Goal: Task Accomplishment & Management: Complete application form

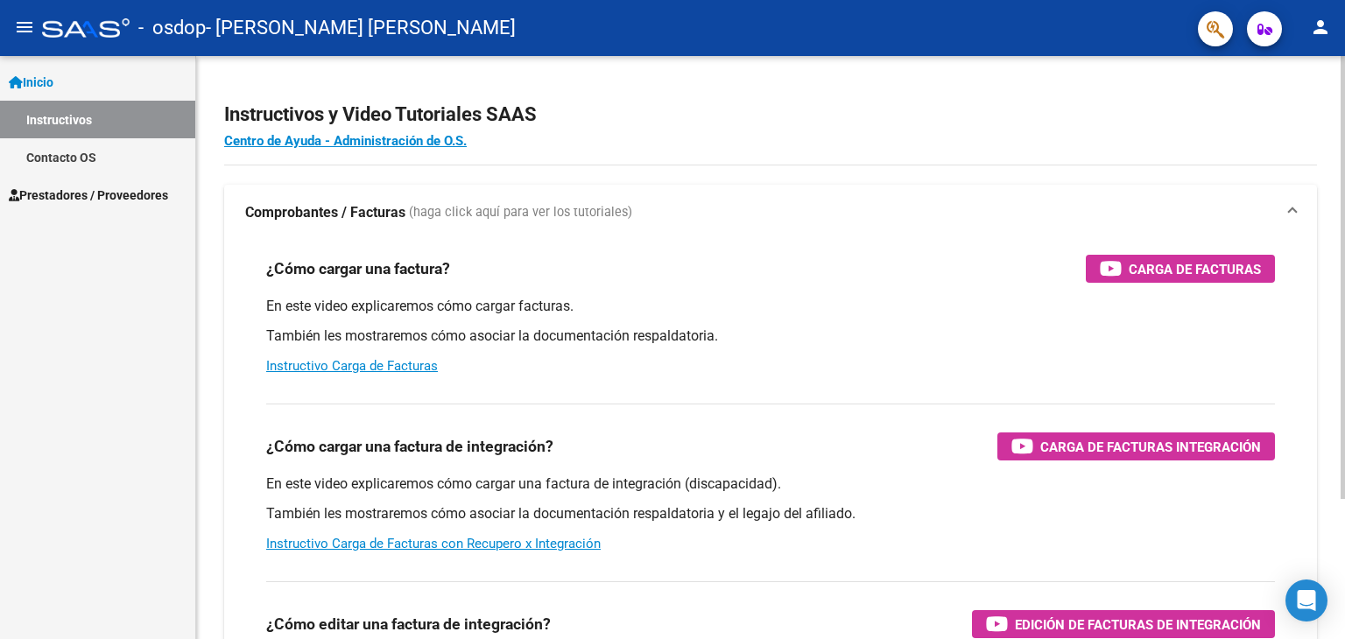
scroll to position [2, 0]
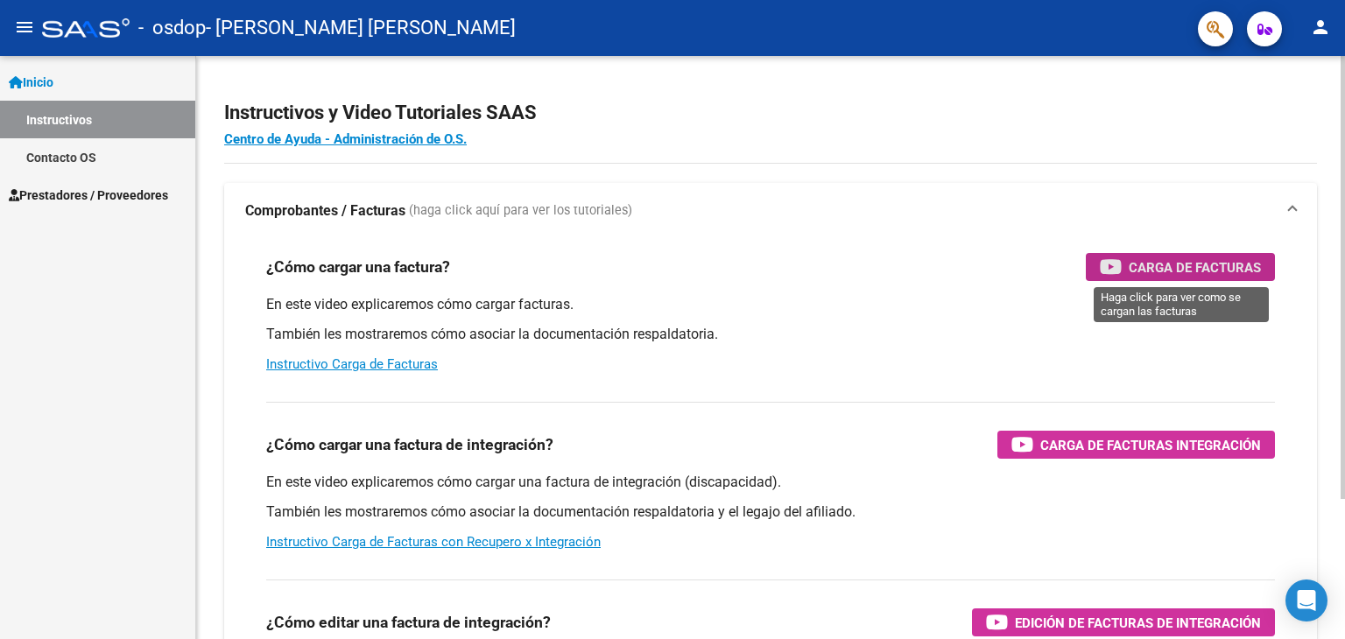
click at [1194, 275] on span "Carga de Facturas" at bounding box center [1195, 268] width 132 height 22
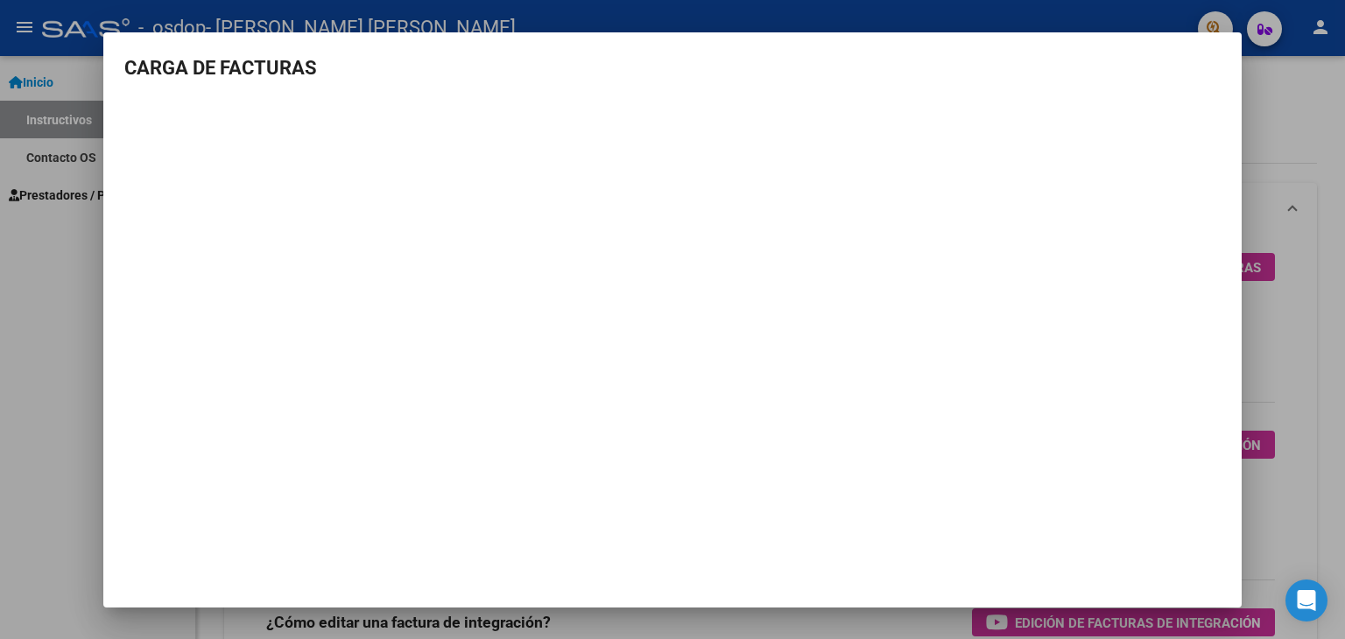
click at [0, 350] on div at bounding box center [672, 319] width 1345 height 639
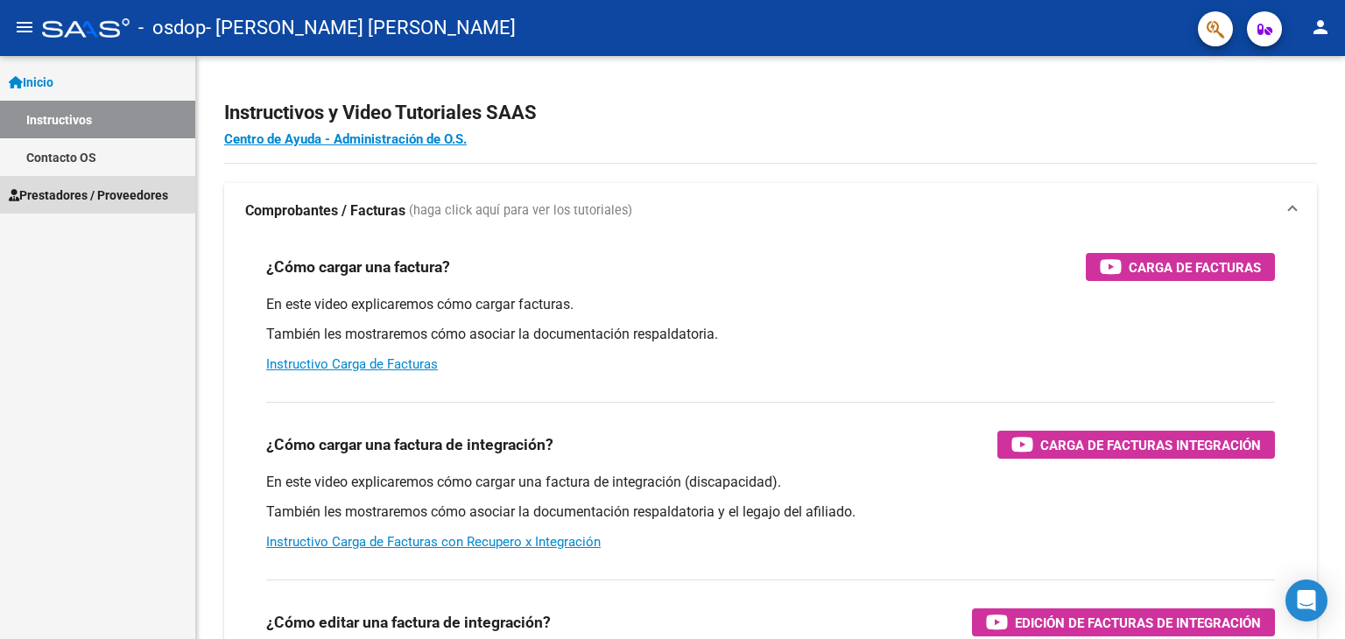
click at [49, 198] on span "Prestadores / Proveedores" at bounding box center [88, 195] width 159 height 19
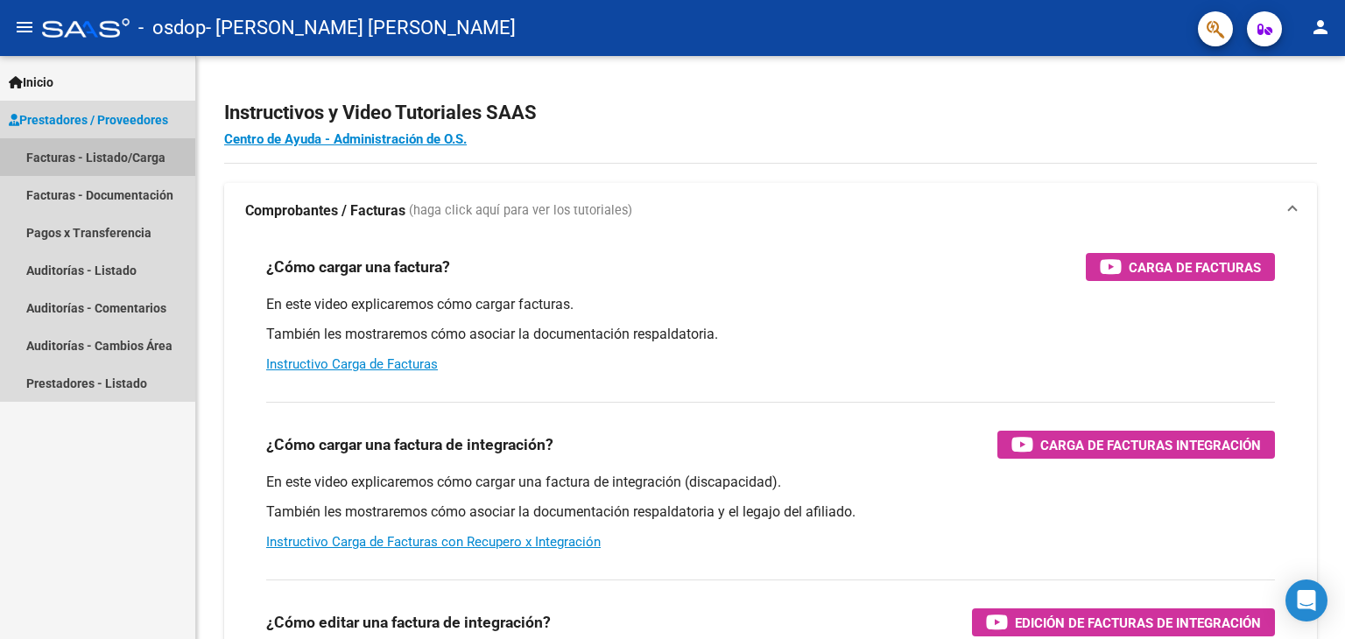
click at [92, 160] on link "Facturas - Listado/Carga" at bounding box center [97, 157] width 195 height 38
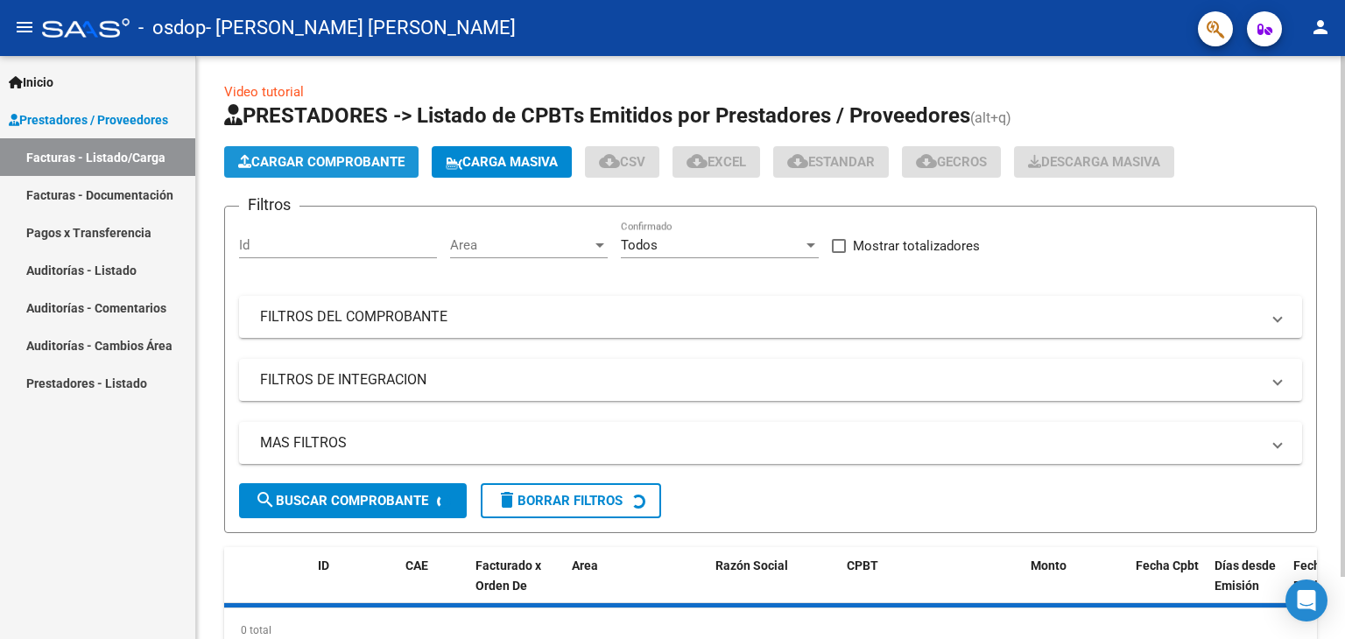
click at [336, 167] on span "Cargar Comprobante" at bounding box center [321, 162] width 166 height 16
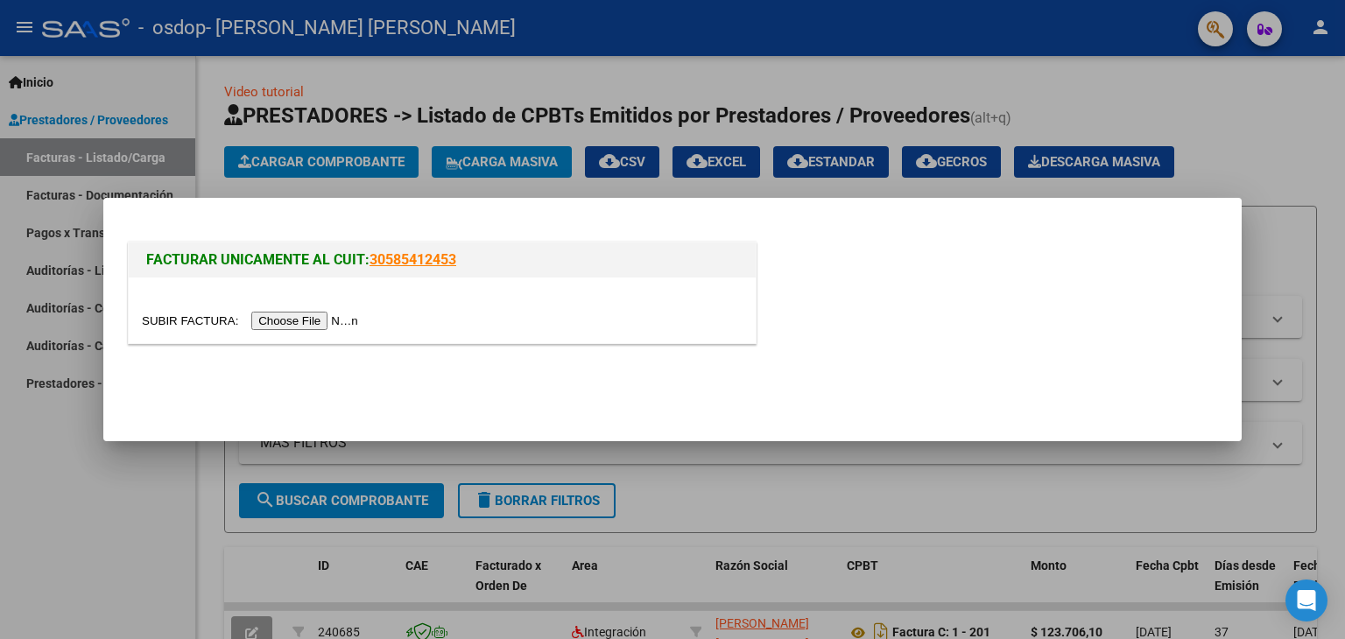
click at [306, 316] on input "file" at bounding box center [252, 321] width 221 height 18
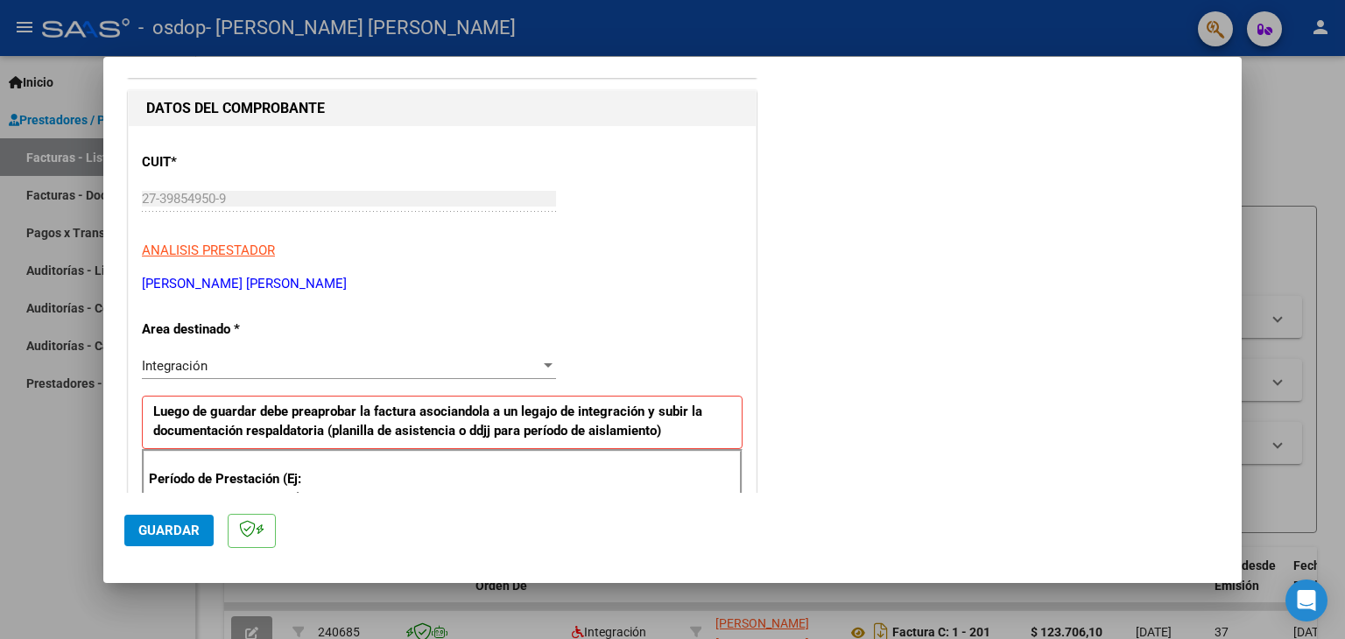
scroll to position [172, 0]
click at [236, 368] on div "Integración" at bounding box center [341, 365] width 398 height 16
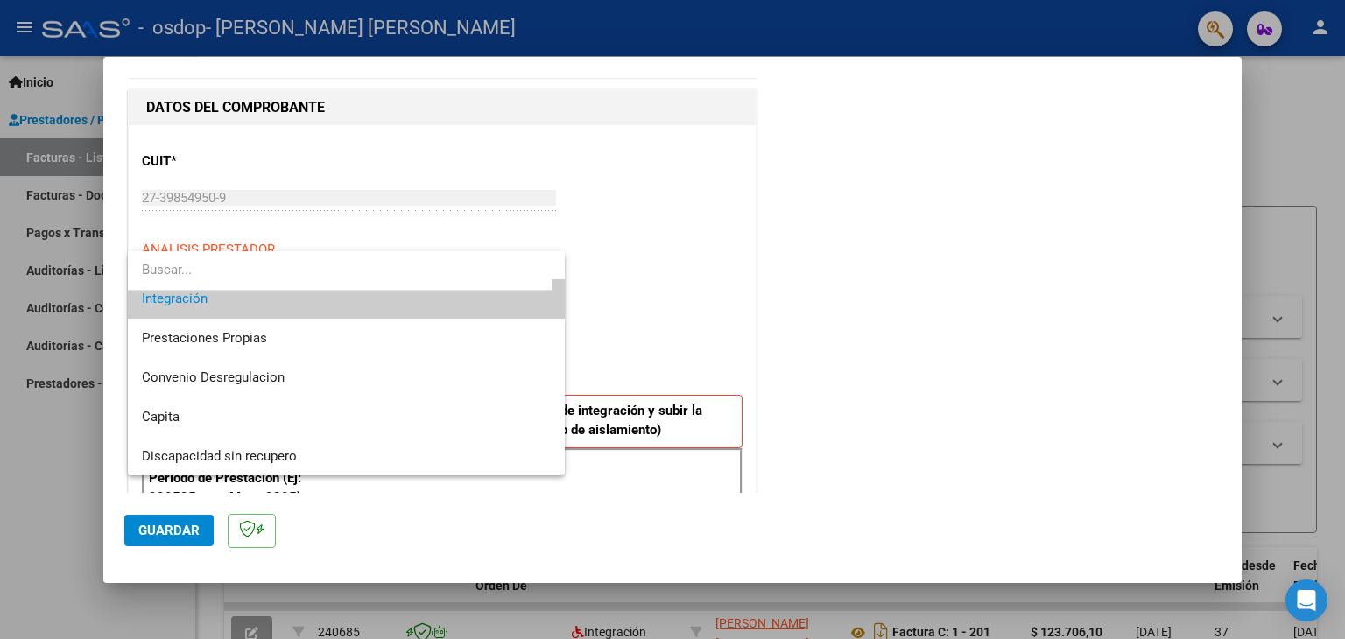
scroll to position [130, 0]
click at [638, 313] on div at bounding box center [672, 319] width 1345 height 639
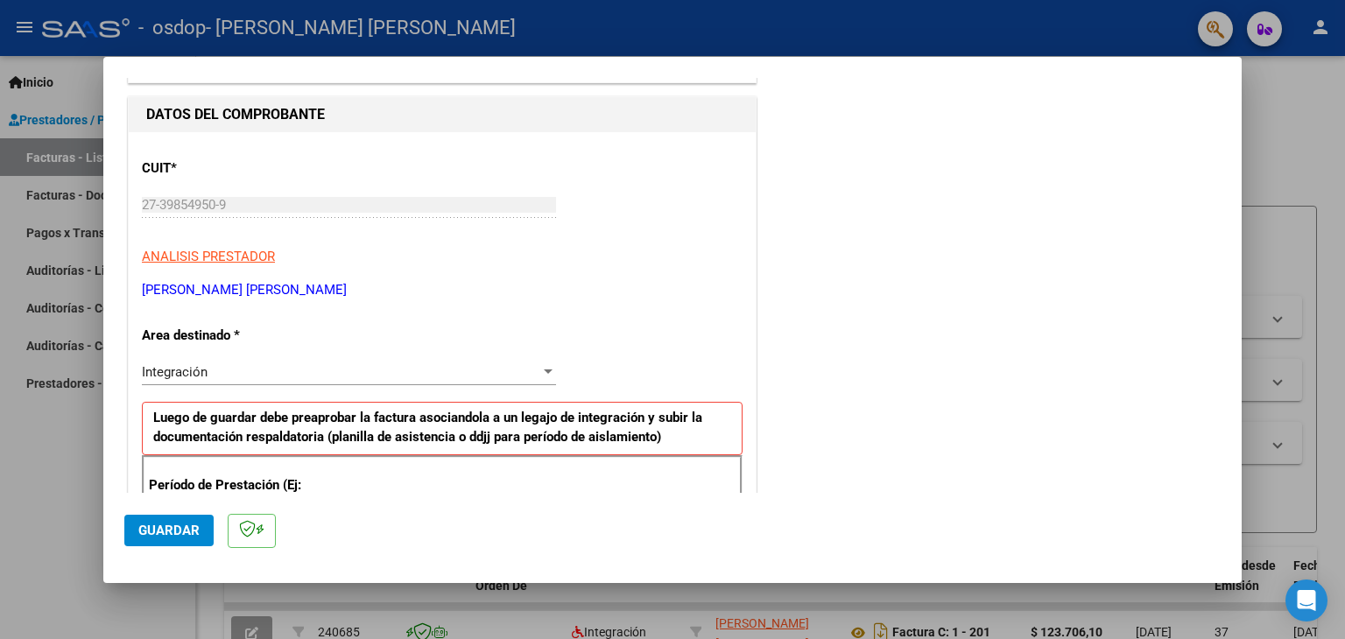
scroll to position [266, 0]
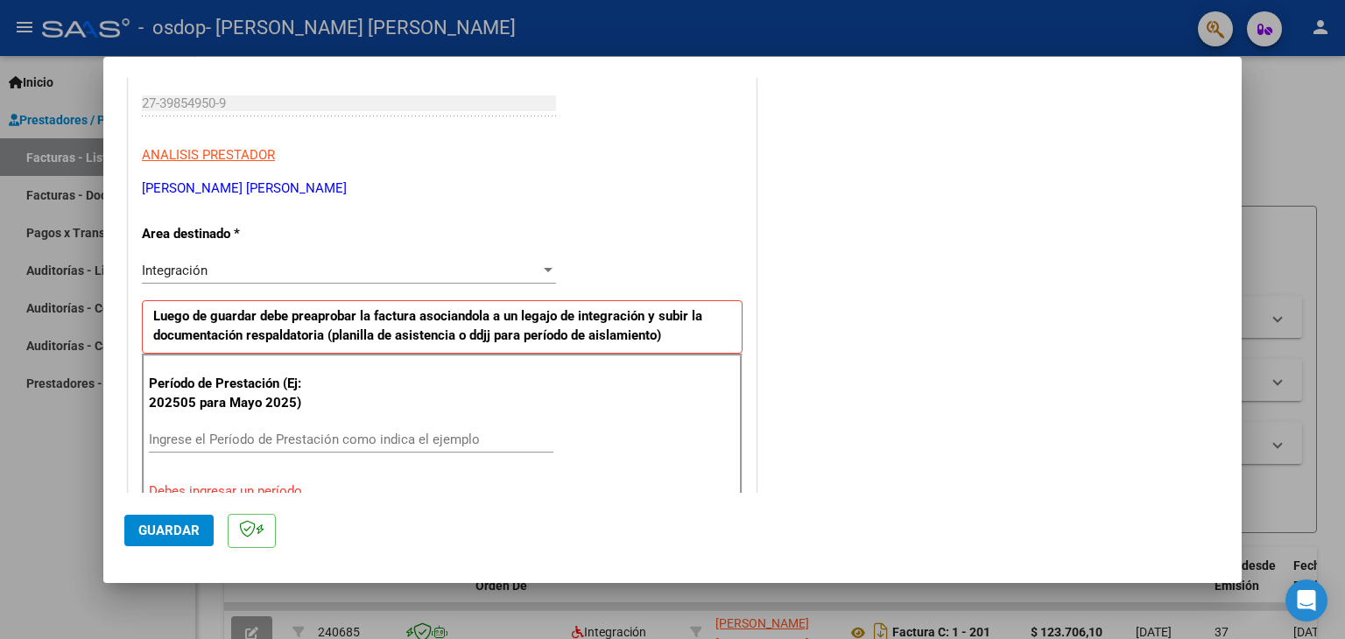
click at [250, 278] on div "Integración Seleccionar Area" at bounding box center [349, 270] width 414 height 26
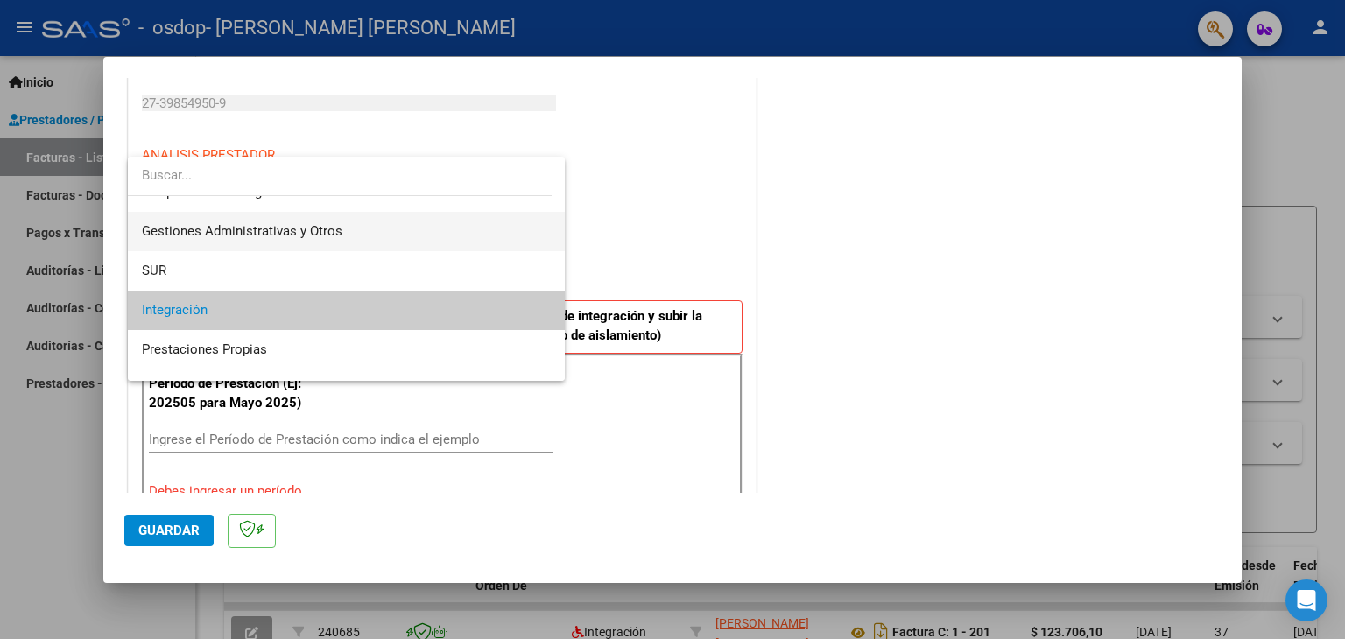
scroll to position [130, 0]
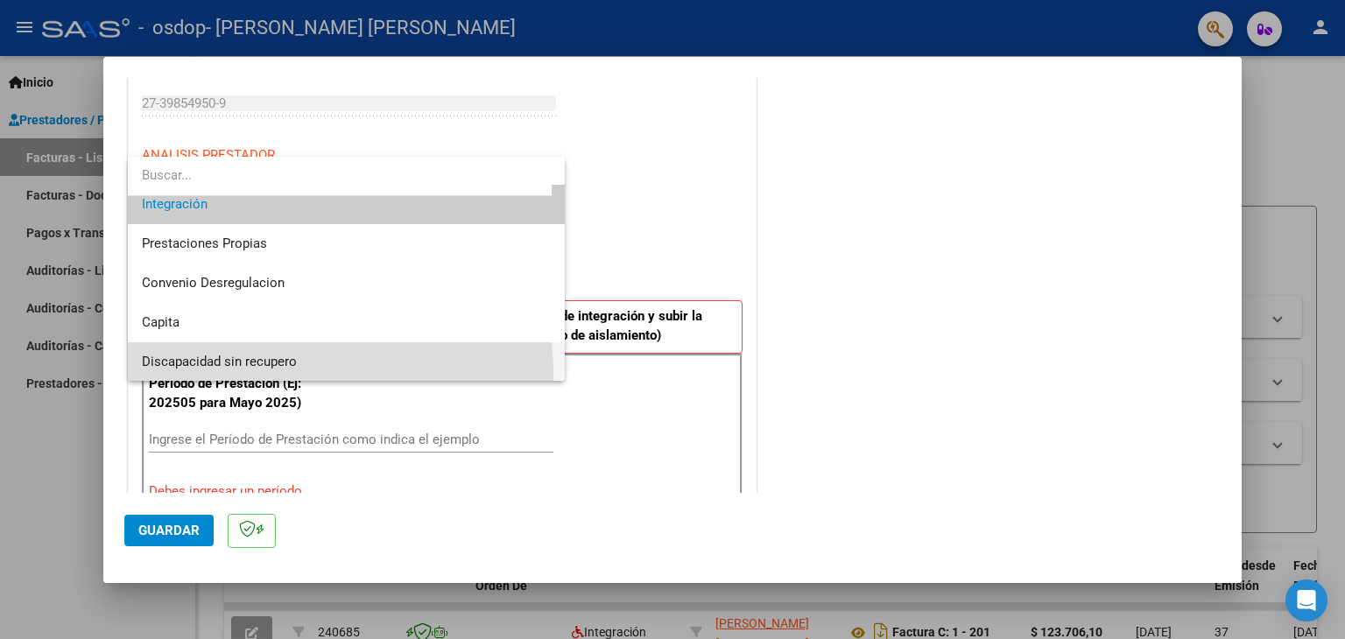
click at [267, 373] on span "Discapacidad sin recupero" at bounding box center [347, 361] width 410 height 39
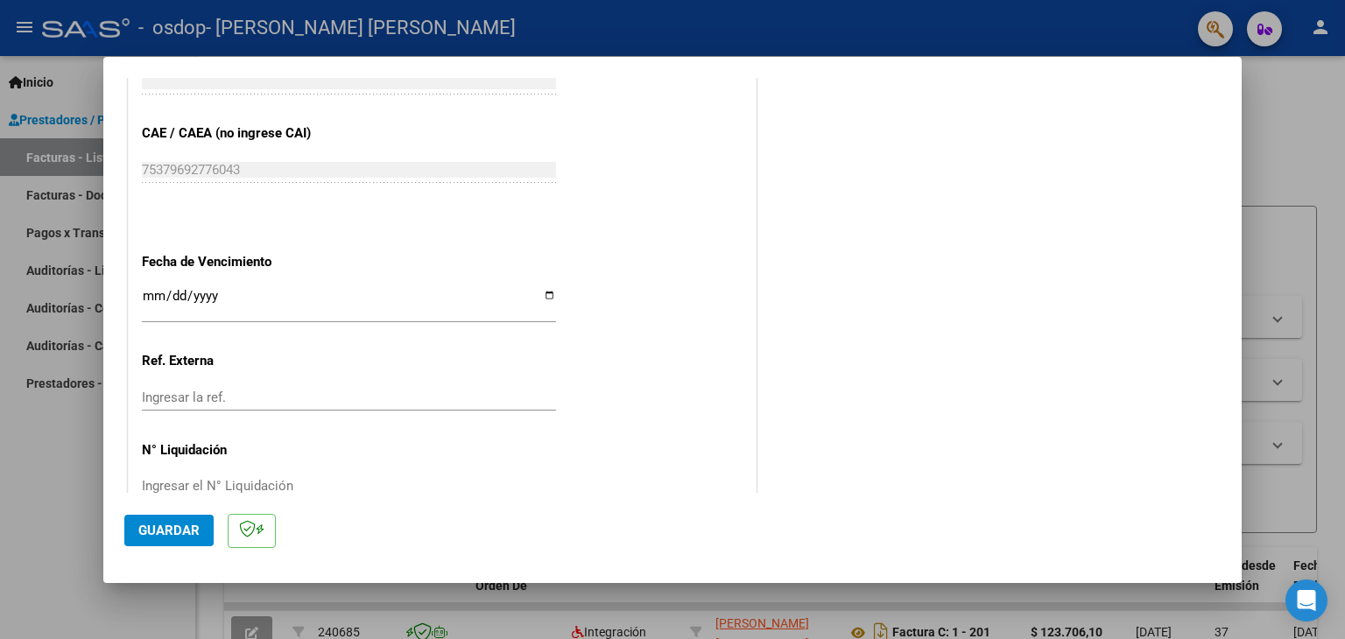
scroll to position [939, 0]
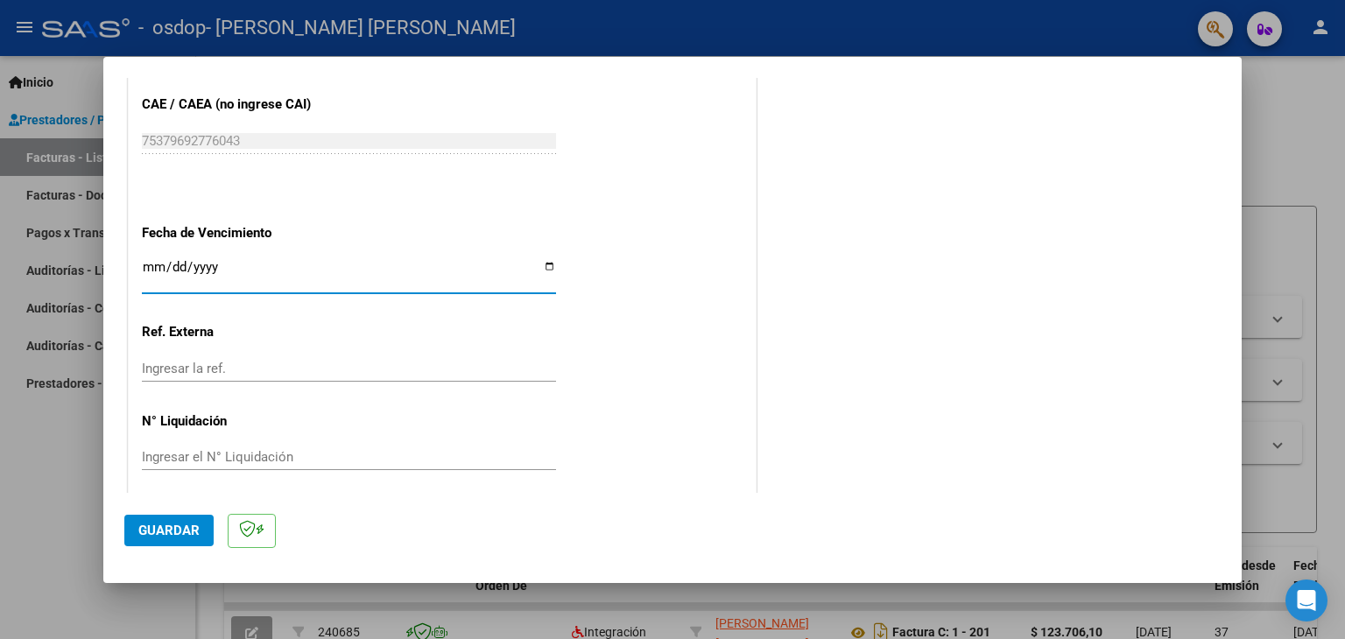
click at [545, 265] on input "Ingresar la fecha" at bounding box center [349, 274] width 414 height 28
type input "[DATE]"
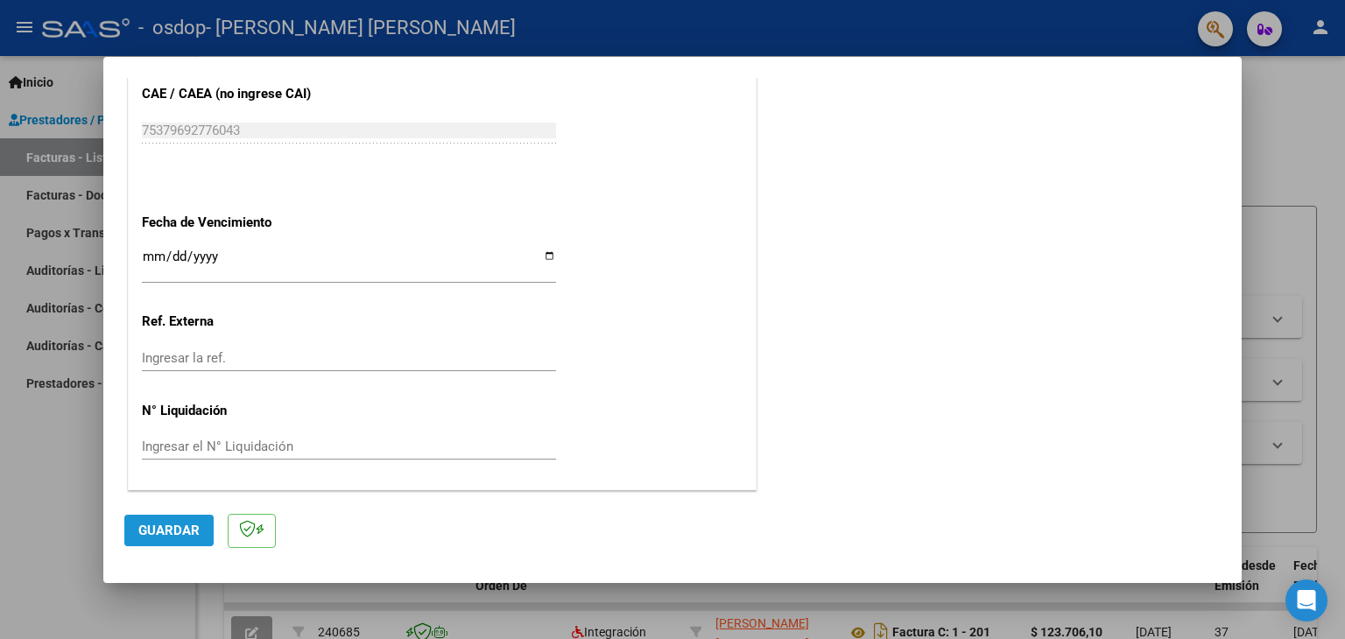
click at [182, 534] on span "Guardar" at bounding box center [168, 531] width 61 height 16
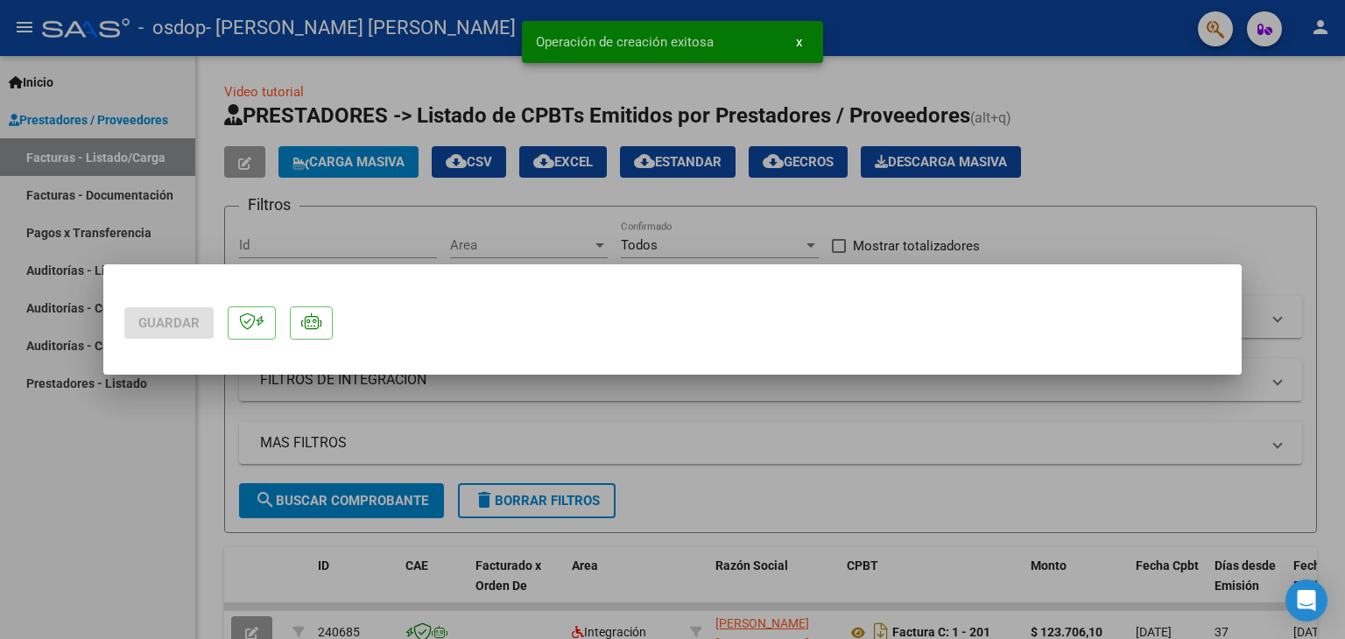
scroll to position [0, 0]
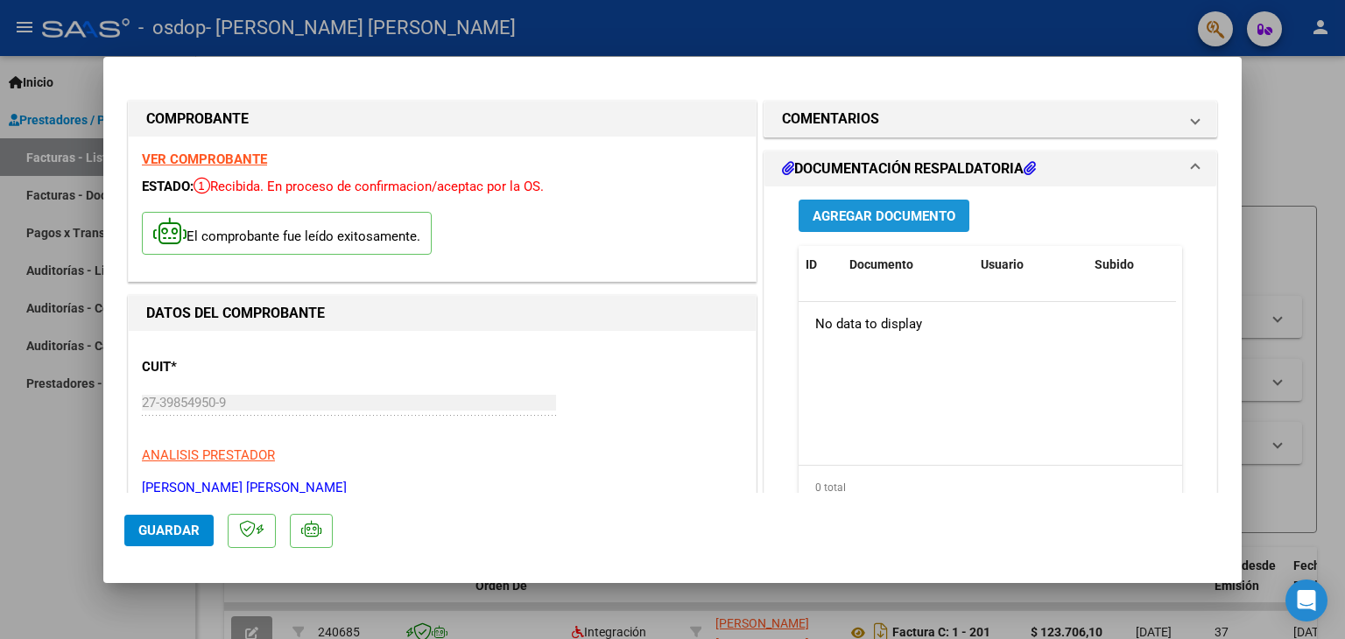
click at [891, 225] on button "Agregar Documento" at bounding box center [883, 216] width 171 height 32
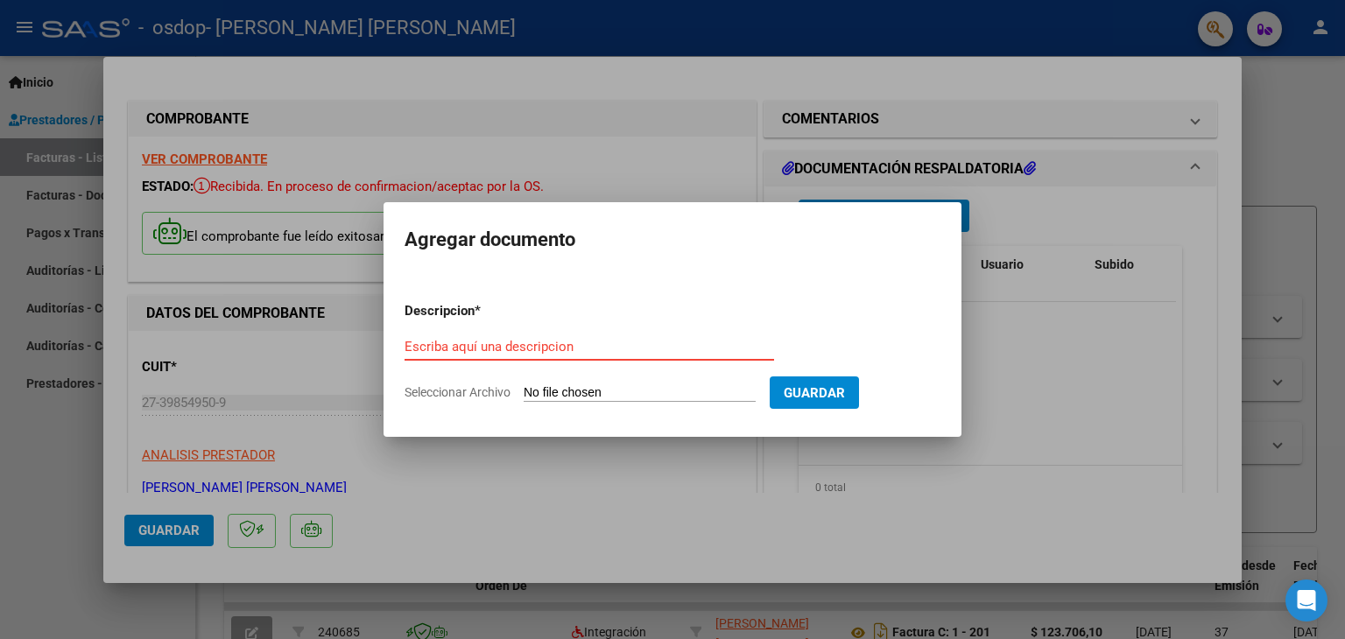
click at [503, 342] on input "Escriba aquí una descripcion" at bounding box center [588, 347] width 369 height 16
click at [680, 393] on input "Seleccionar Archivo" at bounding box center [640, 393] width 232 height 17
type input "C:\fakepath\[PERSON_NAME][DATE].pdf"
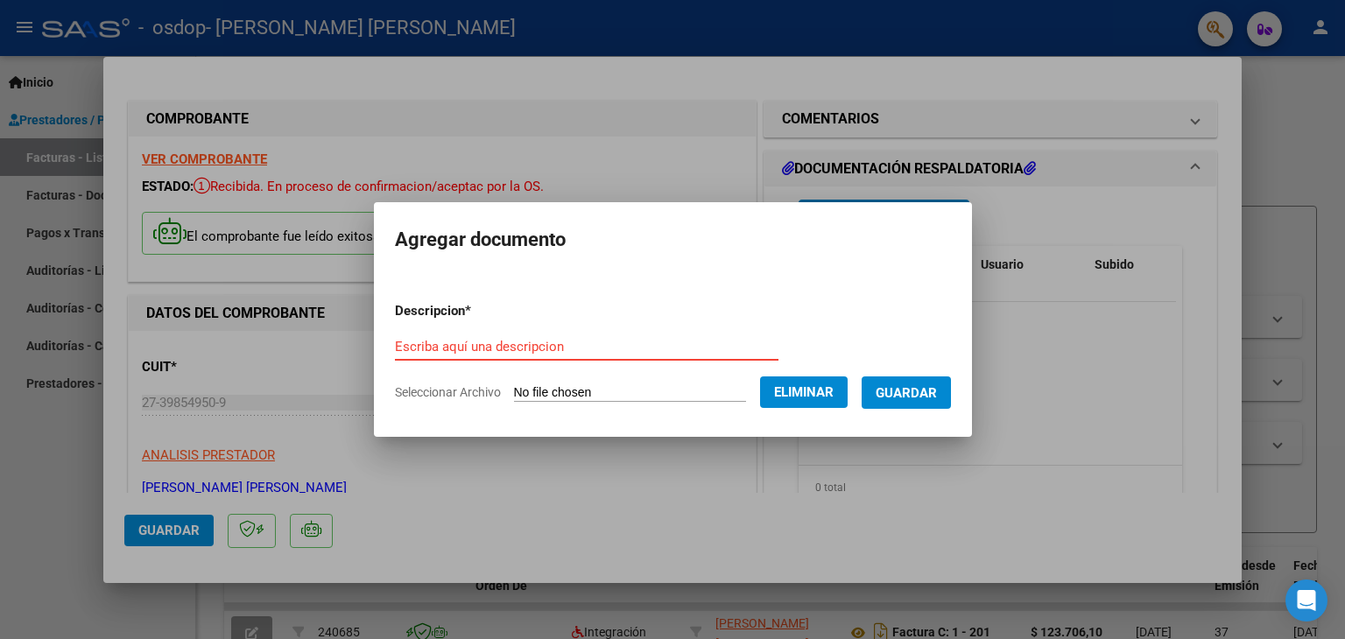
click at [441, 341] on input "Escriba aquí una descripcion" at bounding box center [586, 347] width 383 height 16
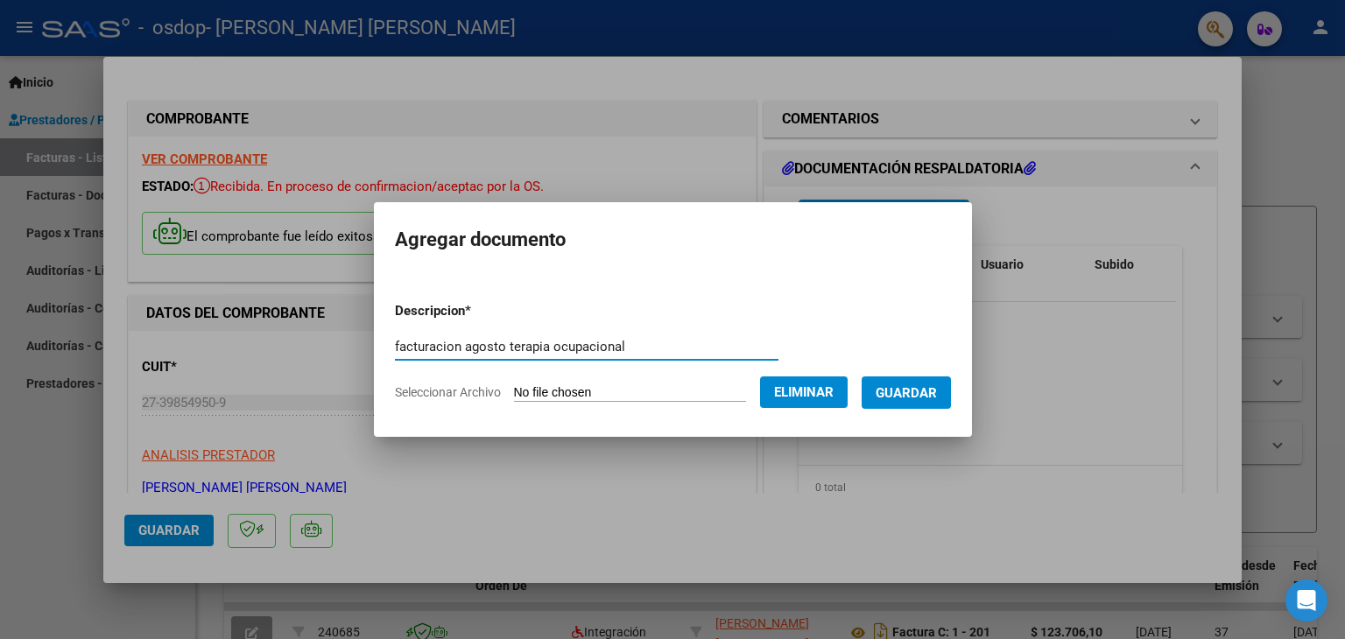
click at [423, 344] on input "facturacion agosto terapia ocupacional" at bounding box center [586, 347] width 383 height 16
click at [427, 347] on input "facturacion agosto terapia ocupacional" at bounding box center [586, 347] width 383 height 16
type input "facturacion agosto terapia ocupacional"
click at [935, 394] on span "Guardar" at bounding box center [905, 393] width 61 height 16
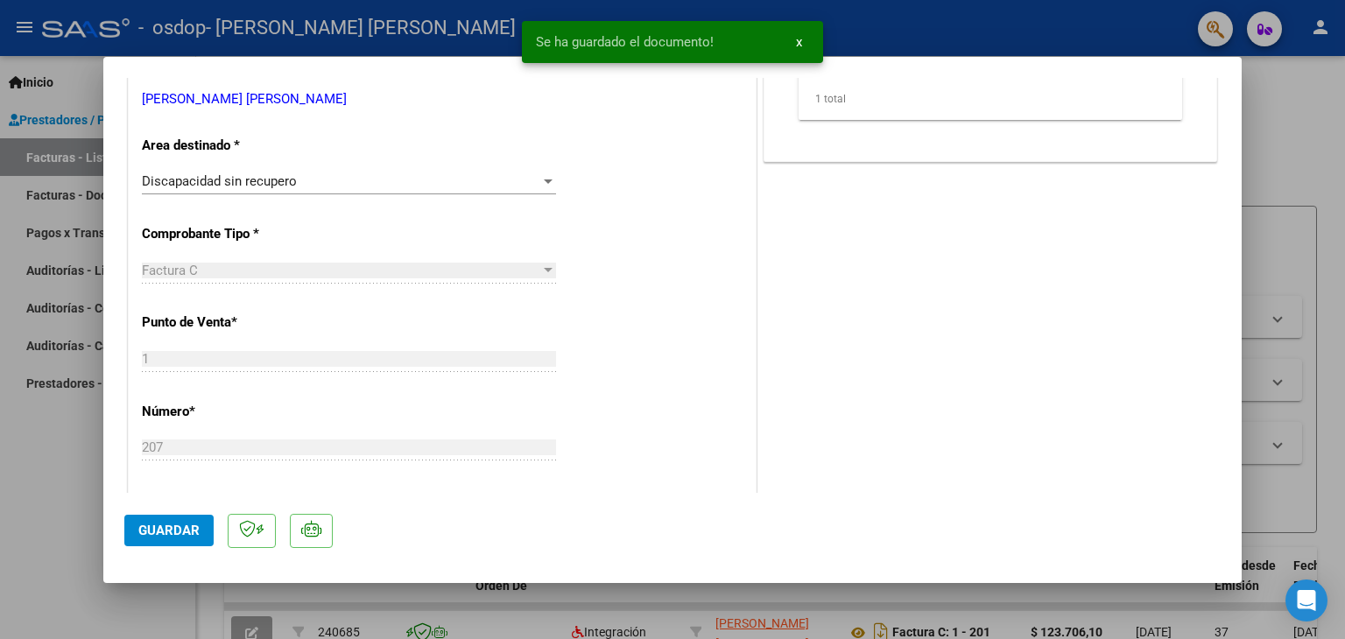
scroll to position [982, 0]
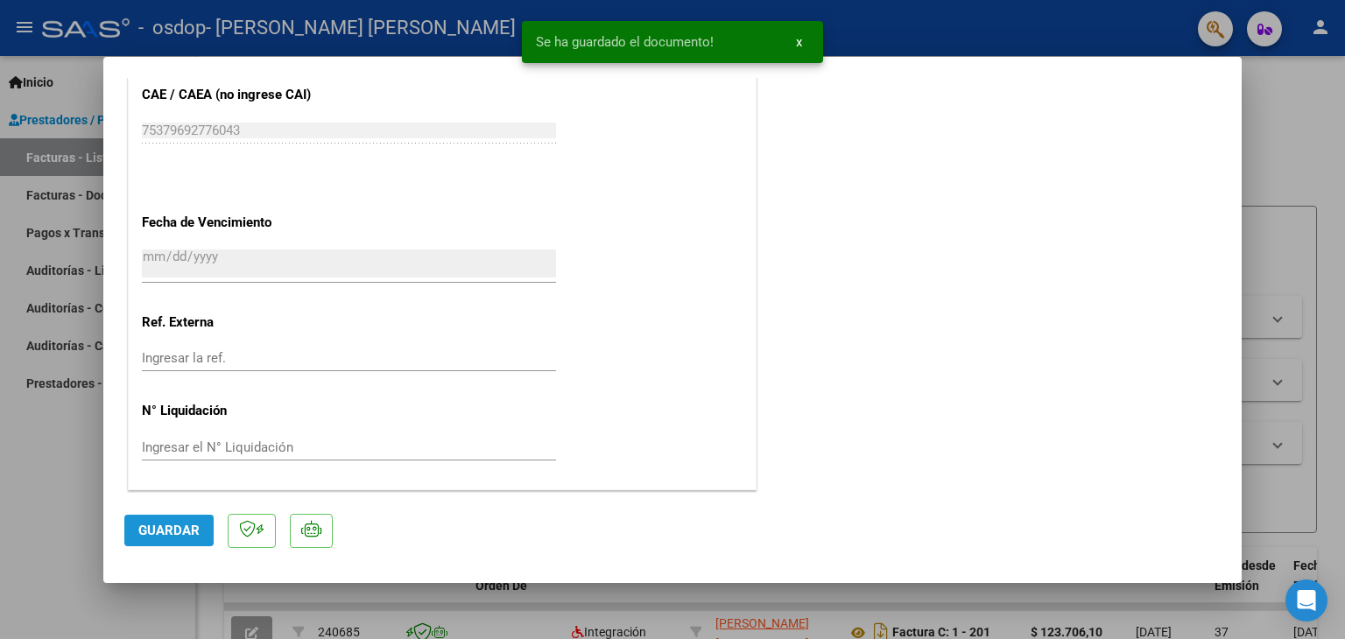
click at [193, 533] on span "Guardar" at bounding box center [168, 531] width 61 height 16
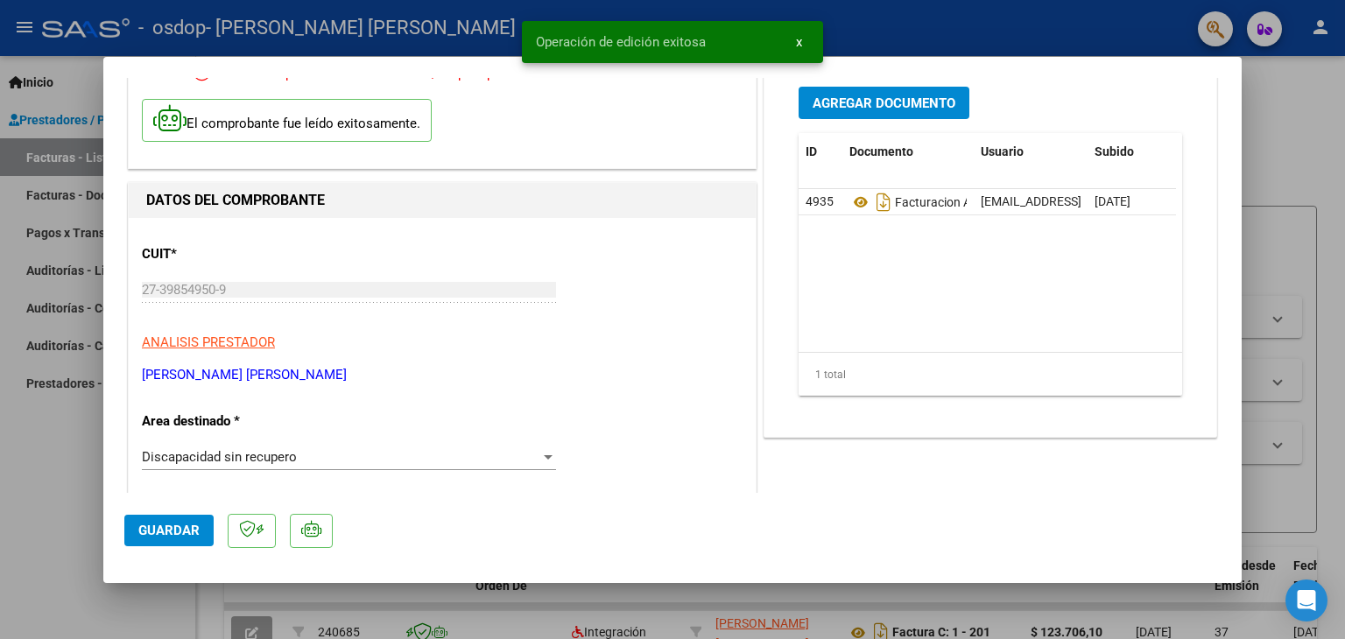
scroll to position [0, 0]
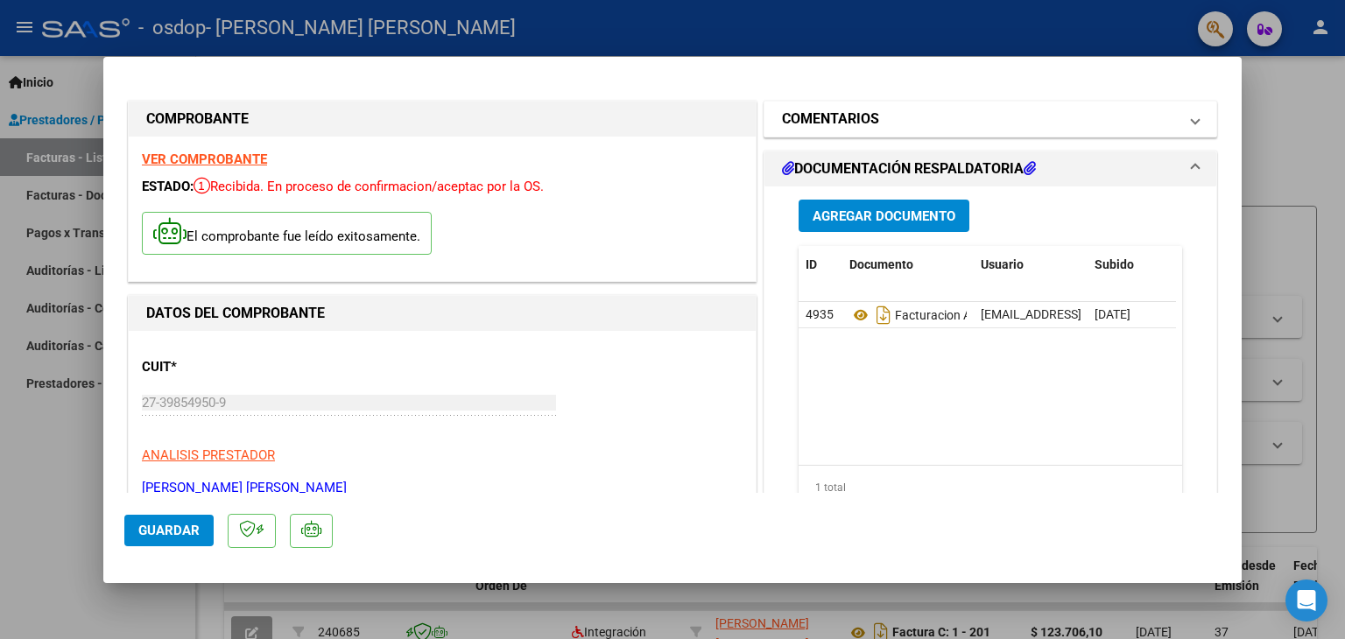
click at [1185, 111] on mat-expansion-panel-header "COMENTARIOS" at bounding box center [990, 119] width 452 height 35
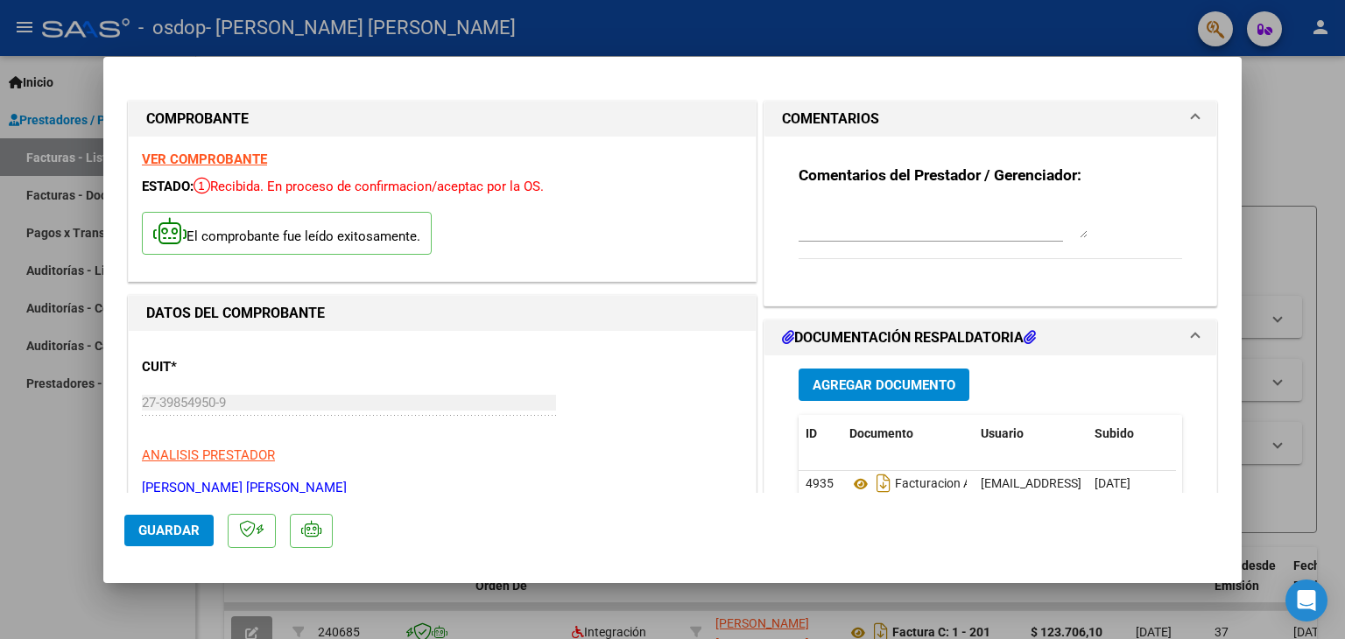
click at [1185, 111] on mat-expansion-panel-header "COMENTARIOS" at bounding box center [990, 119] width 452 height 35
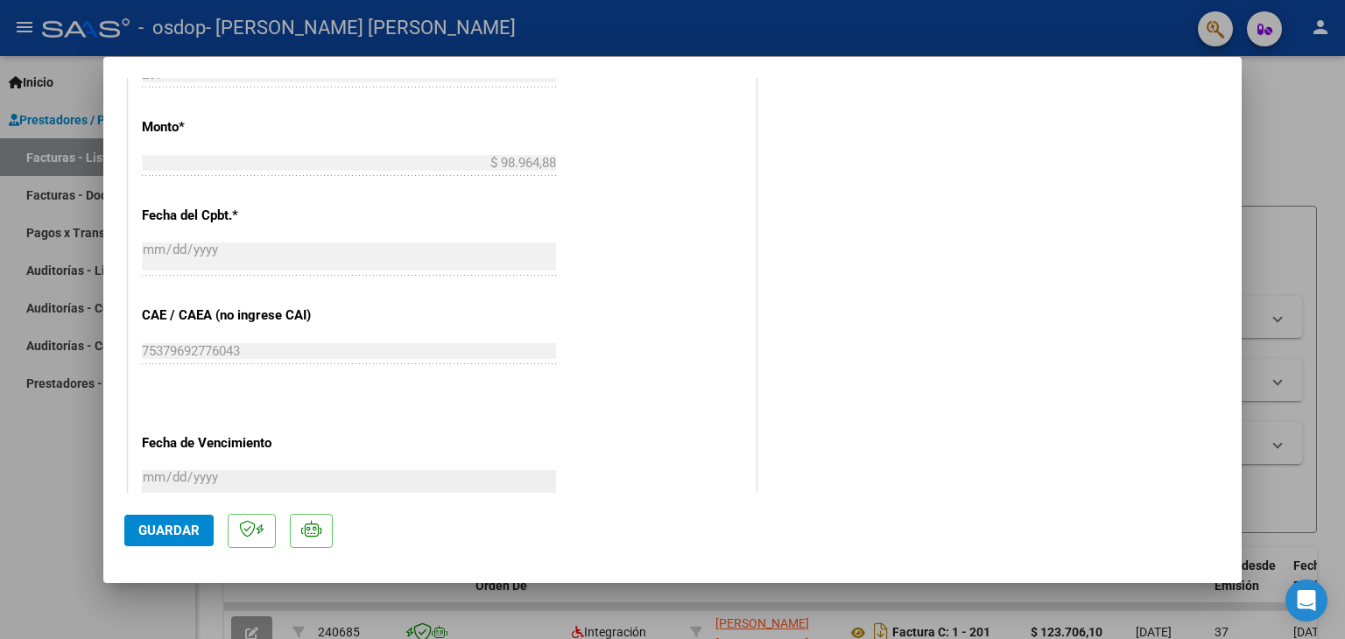
scroll to position [982, 0]
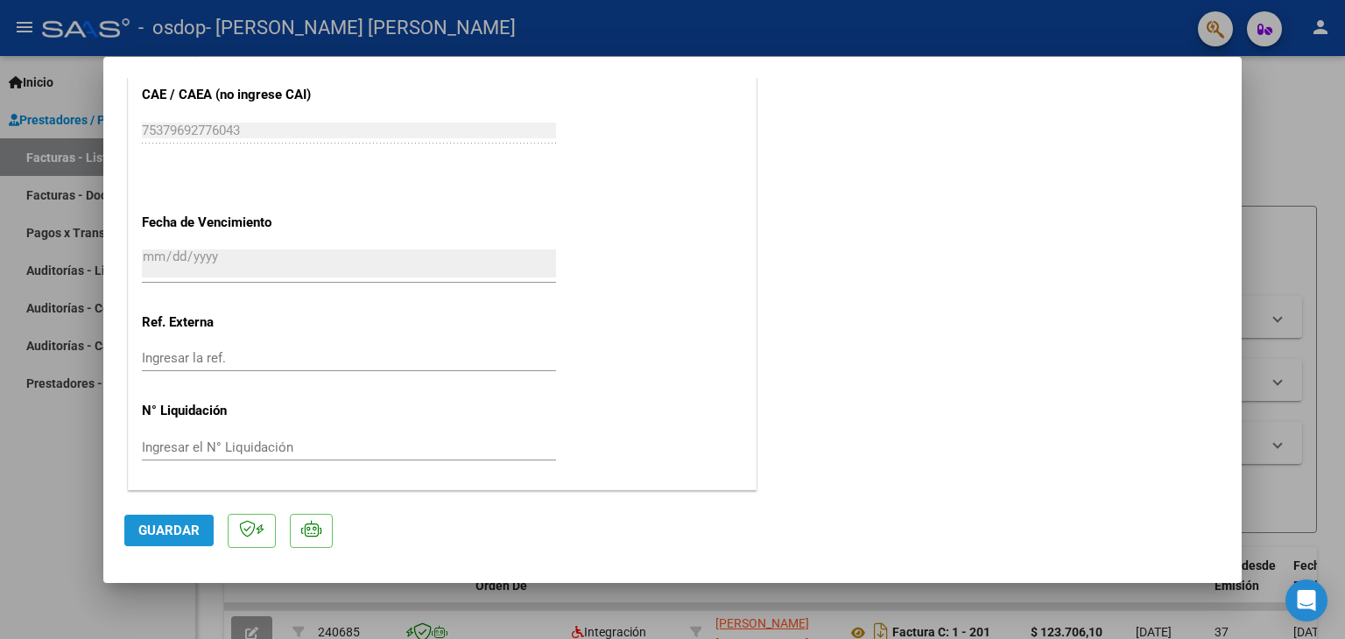
click at [178, 538] on button "Guardar" at bounding box center [168, 531] width 89 height 32
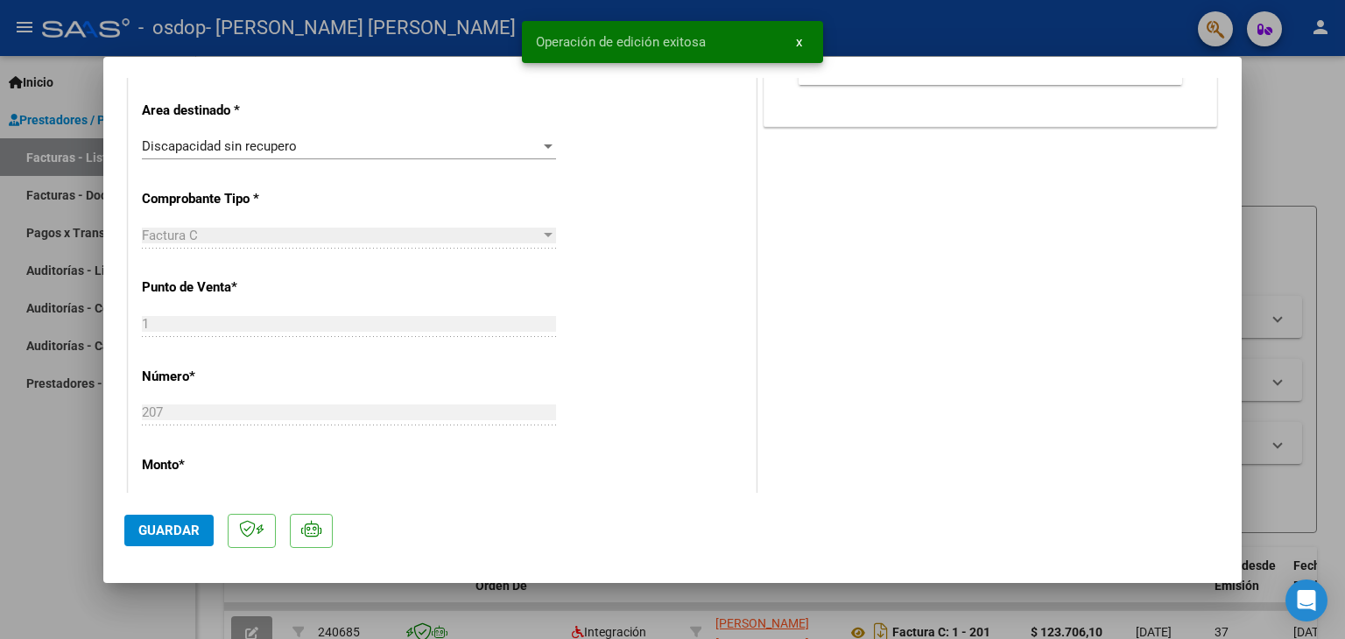
scroll to position [0, 0]
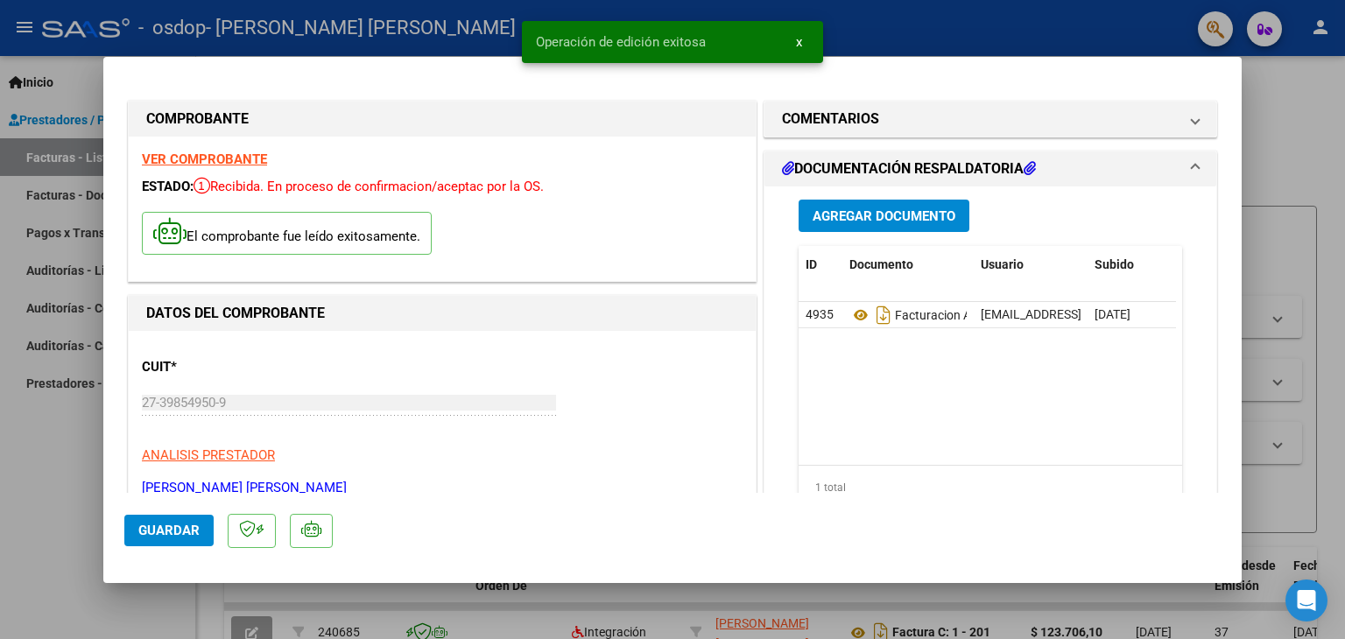
click at [1344, 112] on div at bounding box center [672, 319] width 1345 height 639
type input "$ 0,00"
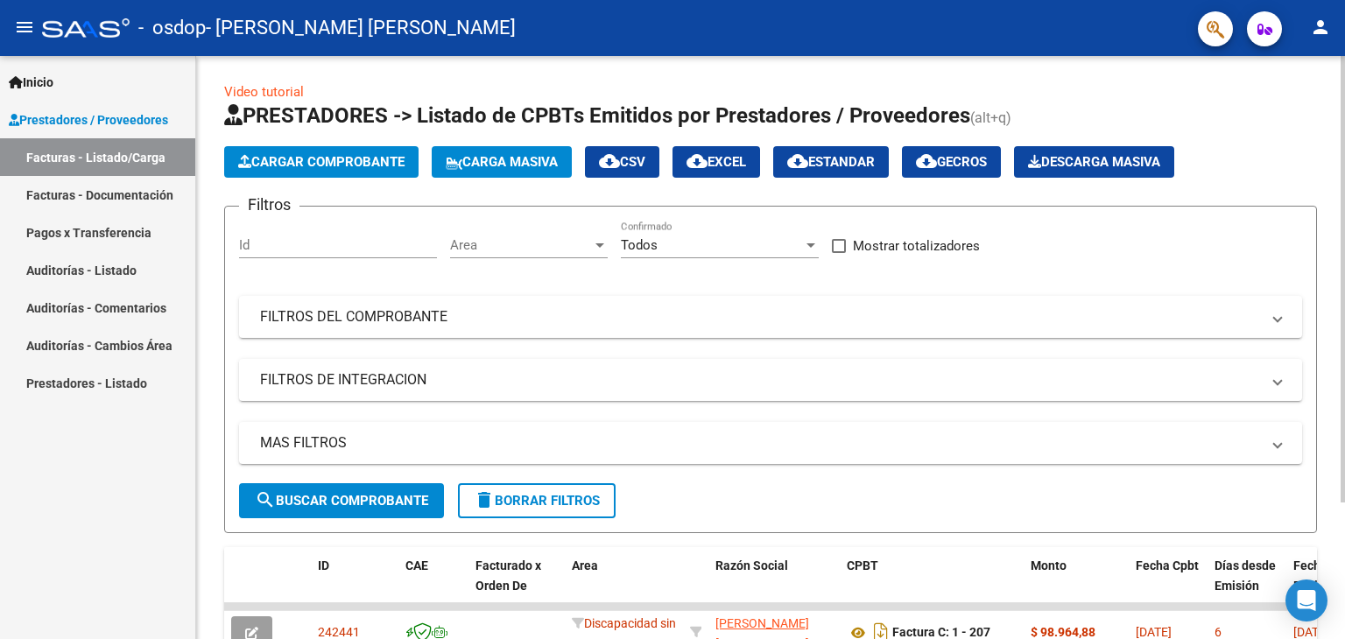
scroll to position [179, 0]
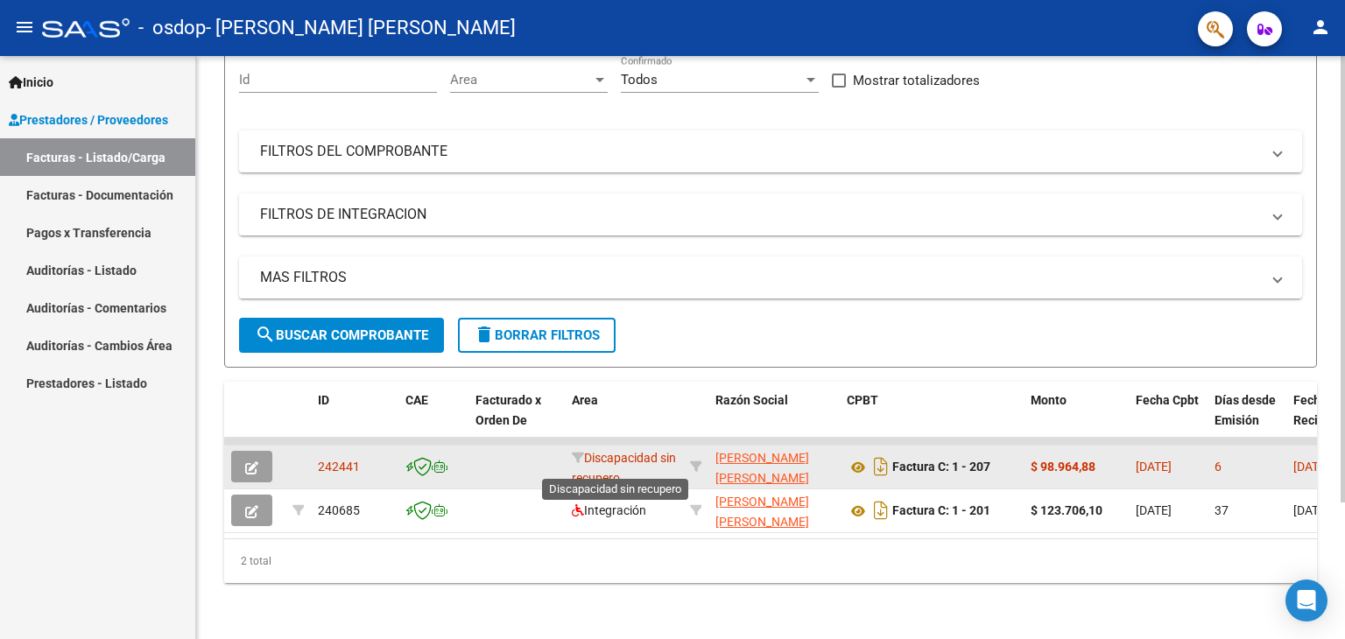
click at [623, 451] on span "Discapacidad sin recupero" at bounding box center [624, 468] width 104 height 34
click at [260, 462] on button "button" at bounding box center [251, 467] width 41 height 32
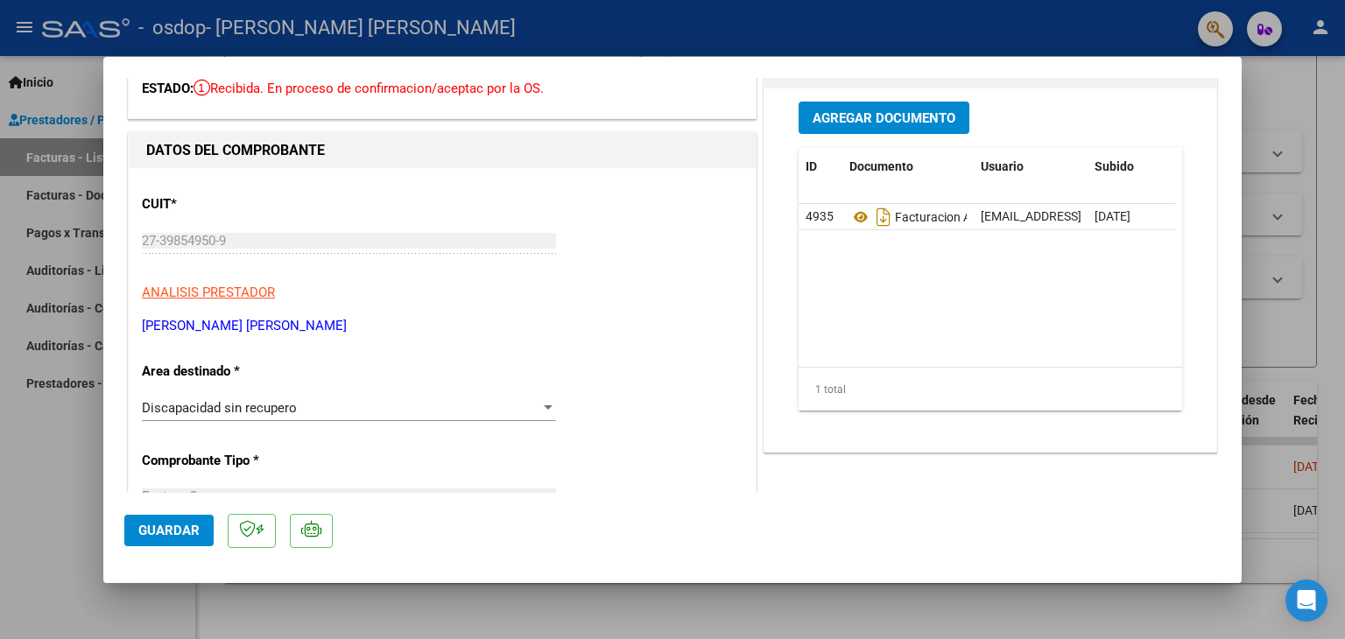
scroll to position [126, 0]
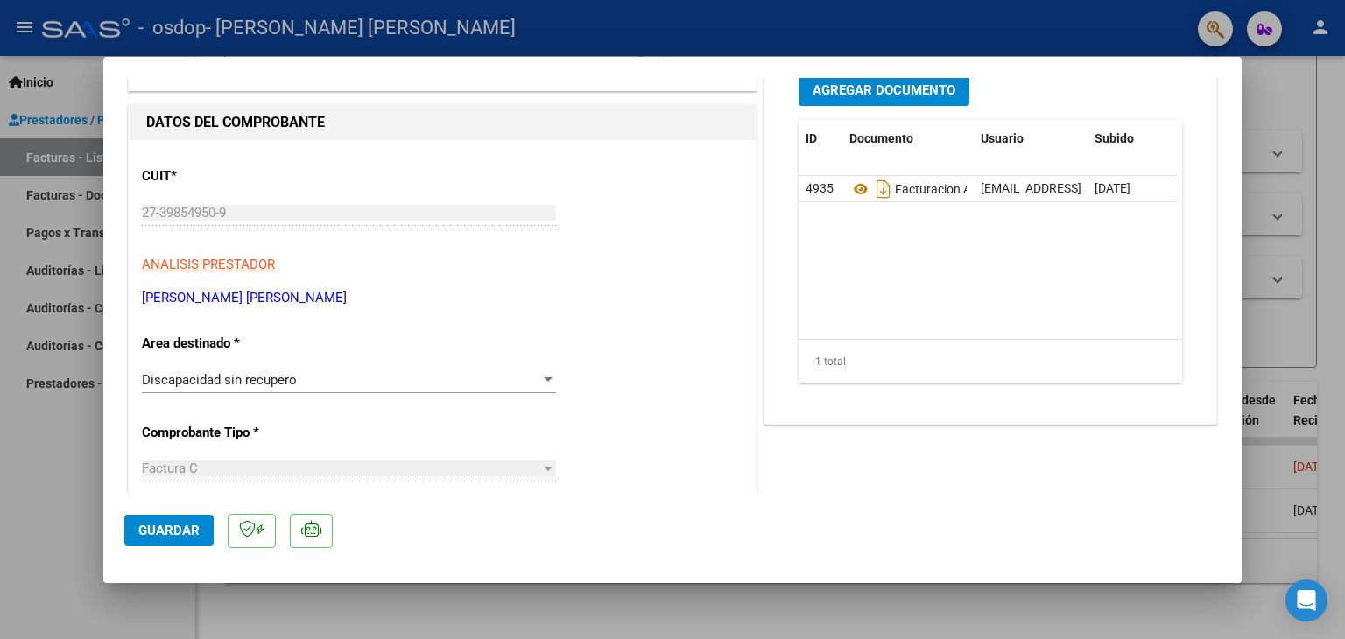
click at [271, 384] on span "Discapacidad sin recupero" at bounding box center [219, 380] width 155 height 16
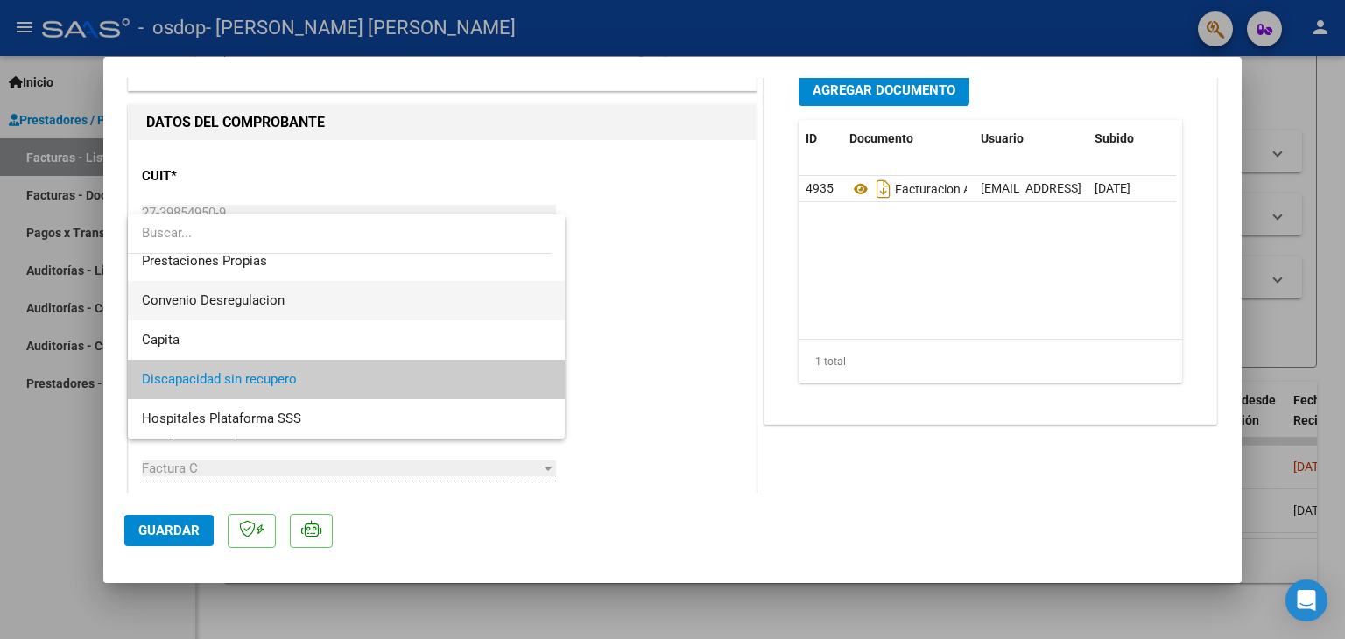
scroll to position [0, 0]
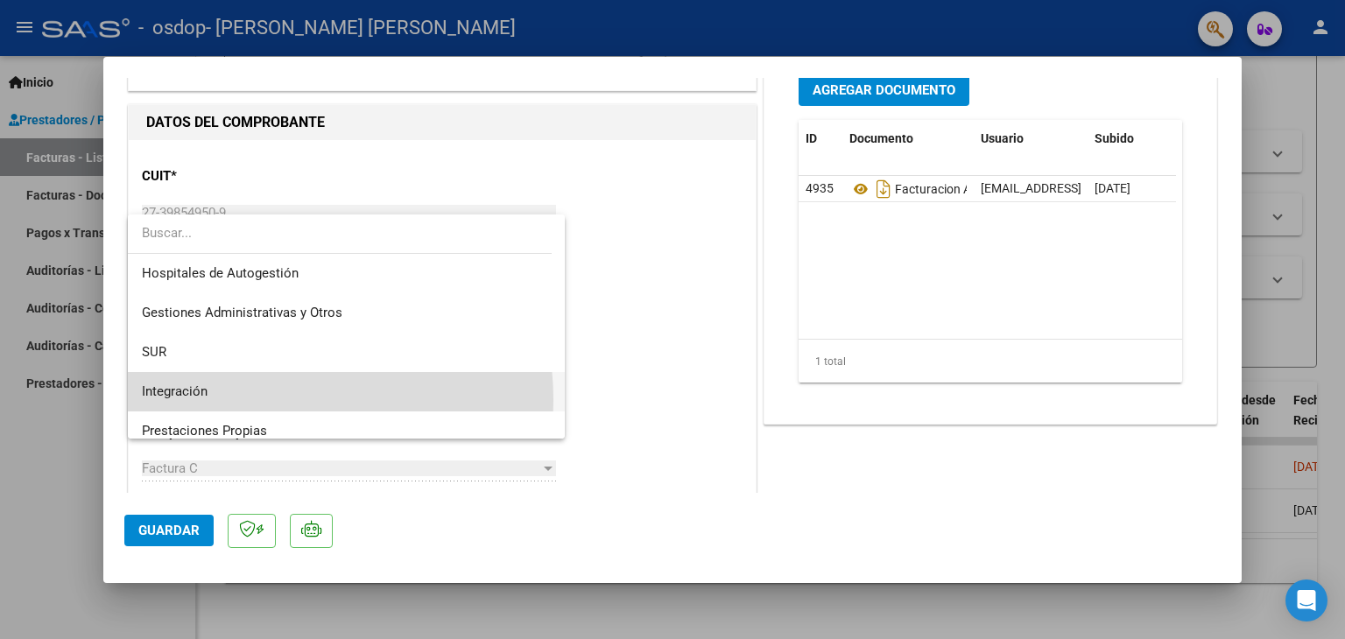
click at [257, 400] on span "Integración" at bounding box center [347, 391] width 410 height 39
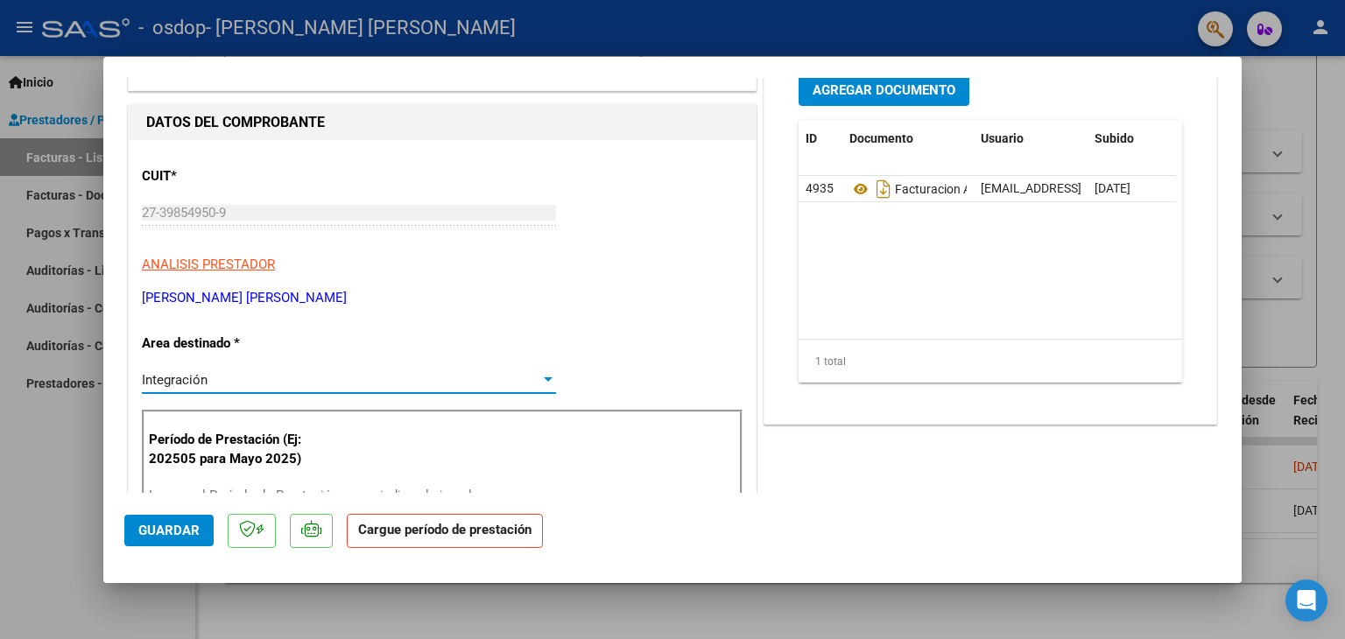
click at [445, 531] on strong "Cargue período de prestación" at bounding box center [445, 531] width 196 height 34
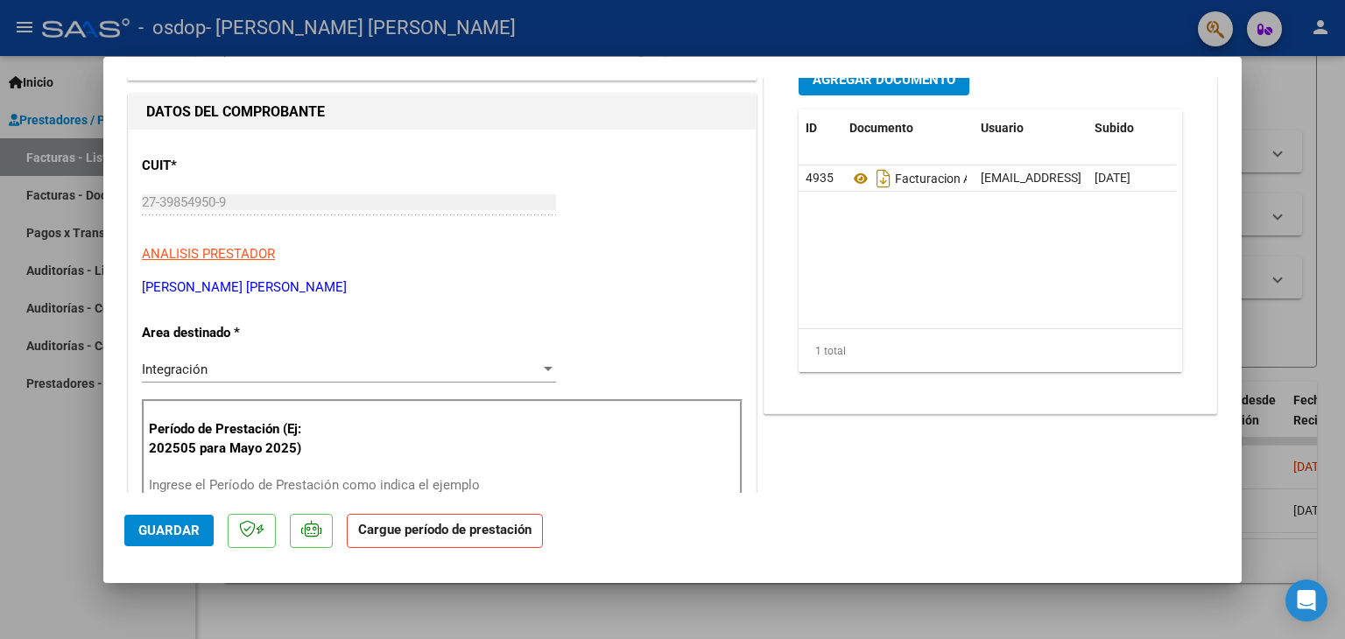
scroll to position [265, 0]
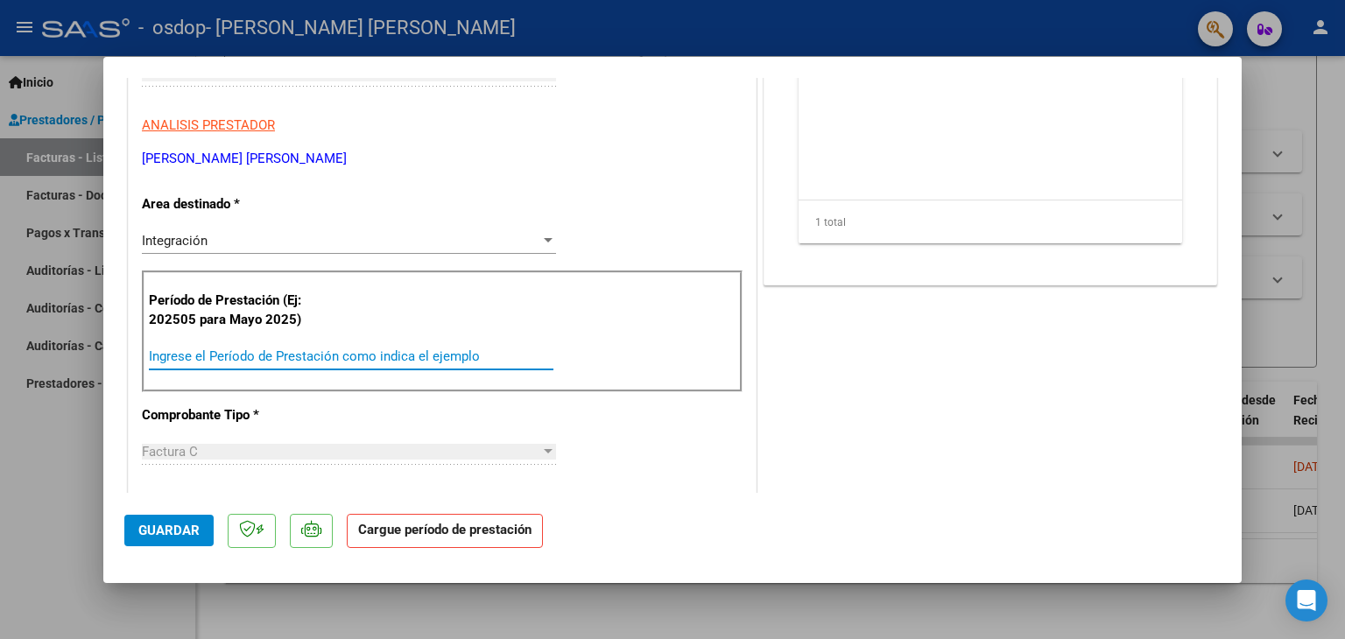
click at [320, 348] on input "Ingrese el Período de Prestación como indica el ejemplo" at bounding box center [351, 356] width 404 height 16
click at [247, 360] on input "Ingrese el Período de Prestación como indica el ejemplo" at bounding box center [351, 356] width 404 height 16
click at [432, 362] on input "Ingrese el Período de Prestación como indica el ejemplo" at bounding box center [351, 356] width 404 height 16
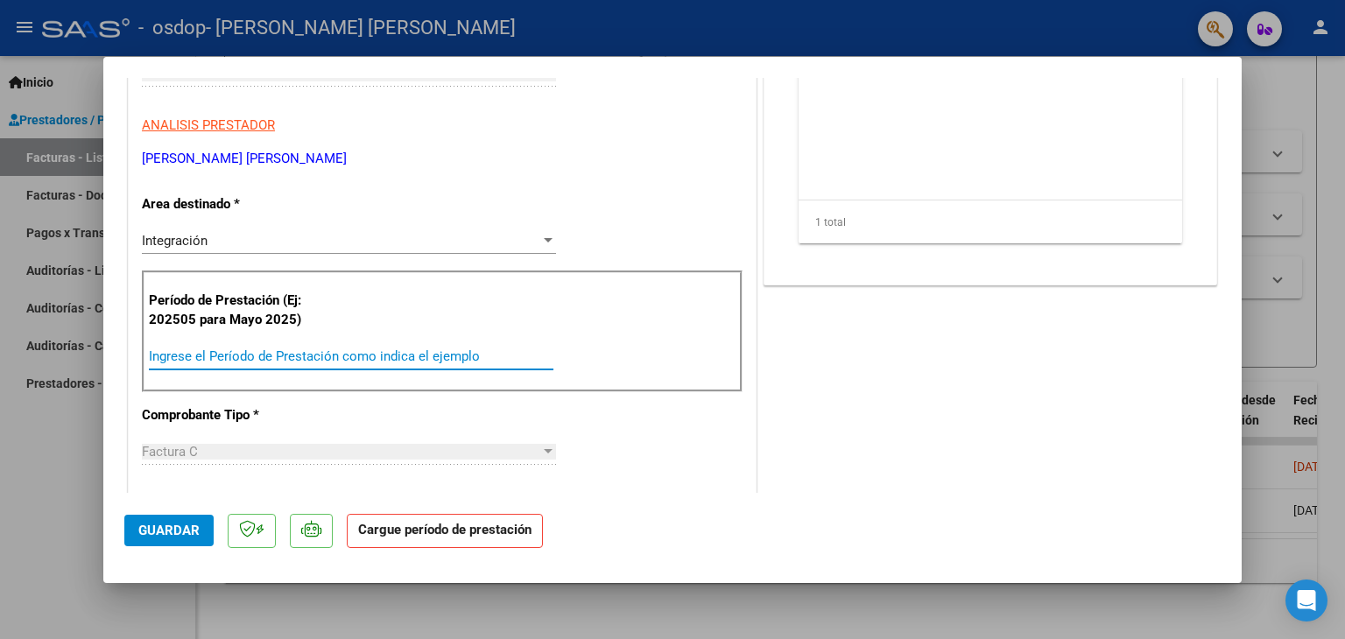
click at [432, 362] on input "Ingrese el Período de Prestación como indica el ejemplo" at bounding box center [351, 356] width 404 height 16
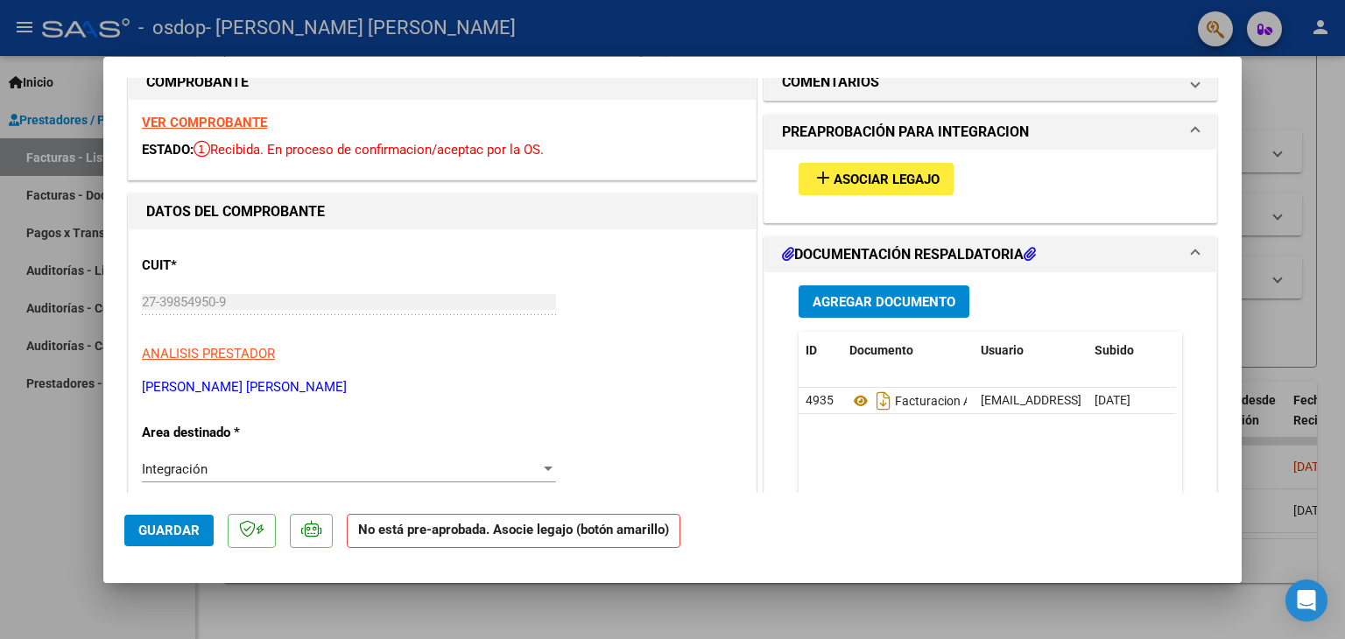
scroll to position [0, 0]
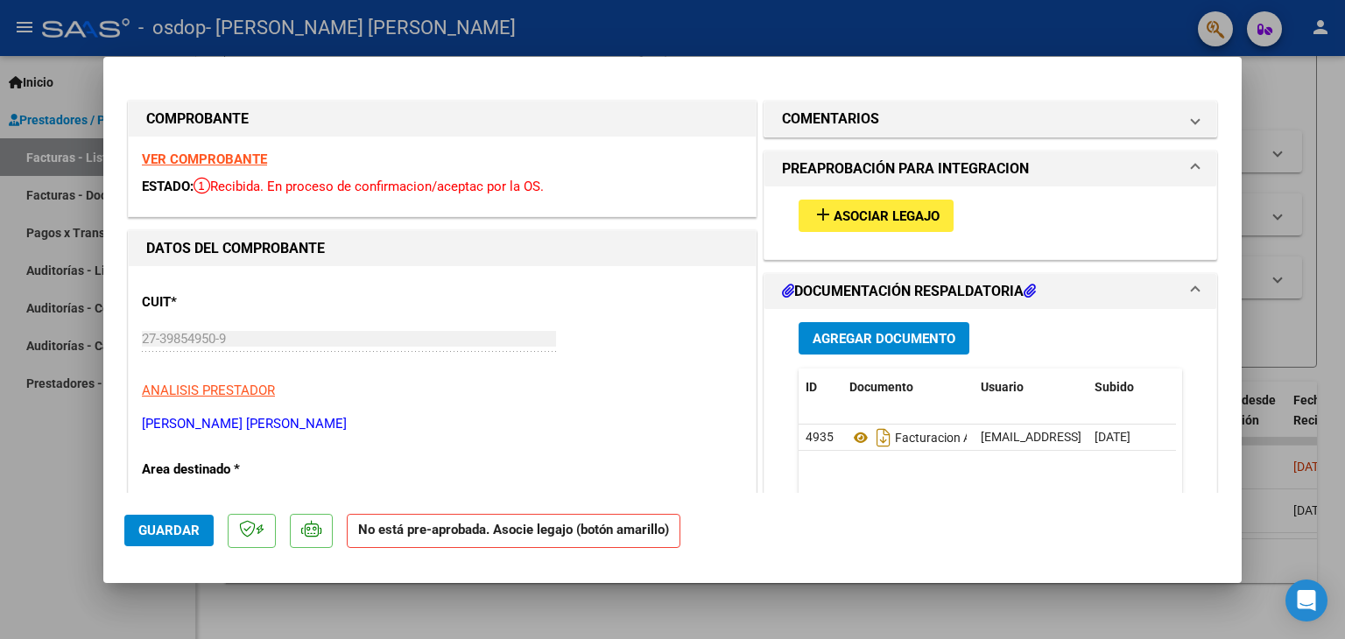
type input "202508"
click at [898, 215] on span "Asociar Legajo" at bounding box center [886, 216] width 106 height 16
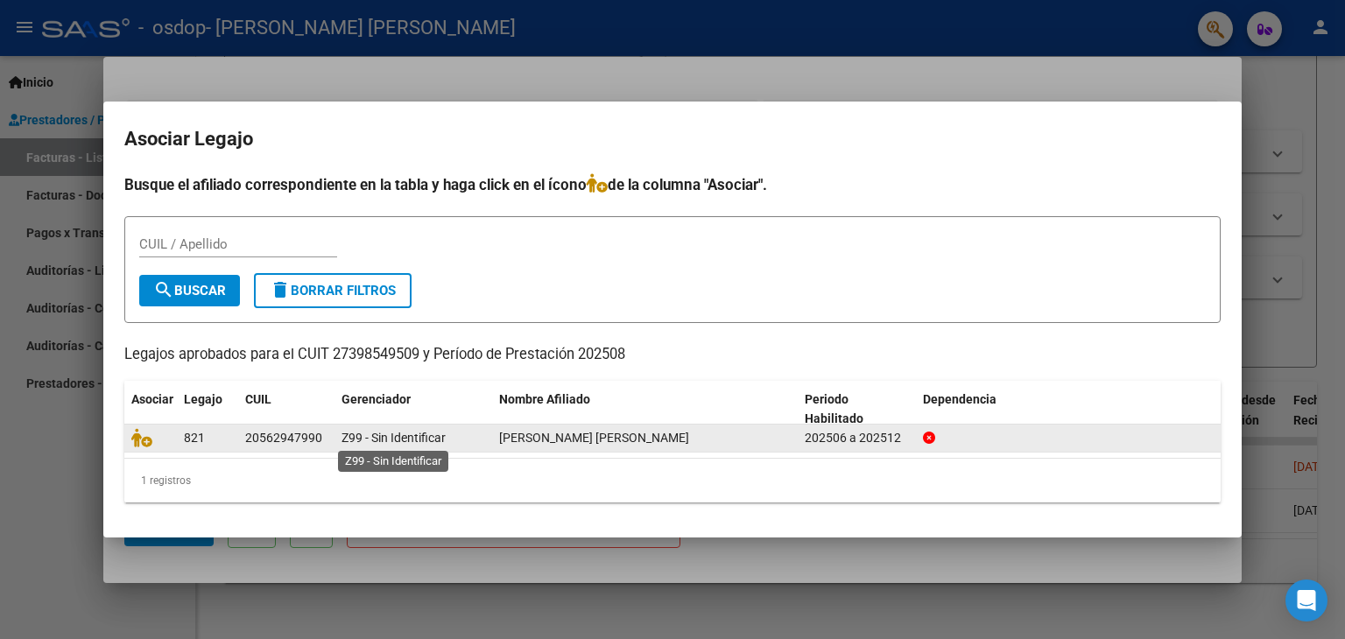
click at [436, 439] on span "Z99 - Sin Identificar" at bounding box center [393, 438] width 104 height 14
click at [203, 431] on span "821" at bounding box center [194, 438] width 21 height 14
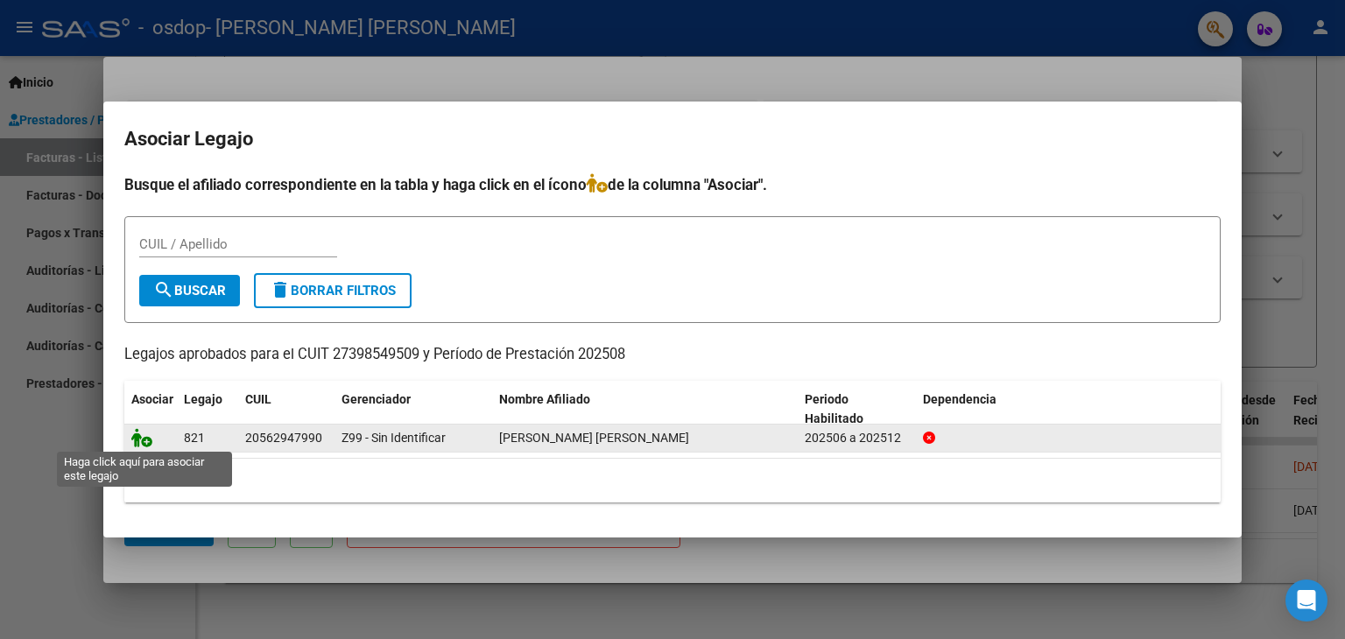
click at [144, 445] on icon at bounding box center [141, 437] width 21 height 19
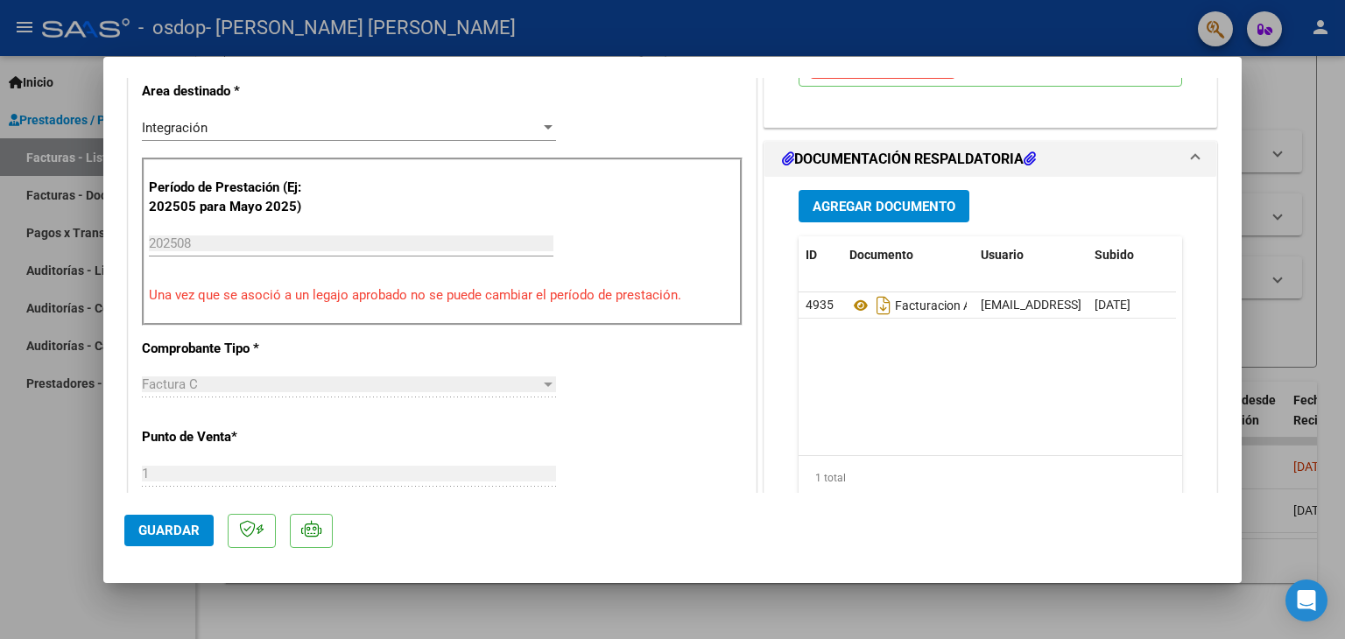
scroll to position [382, 0]
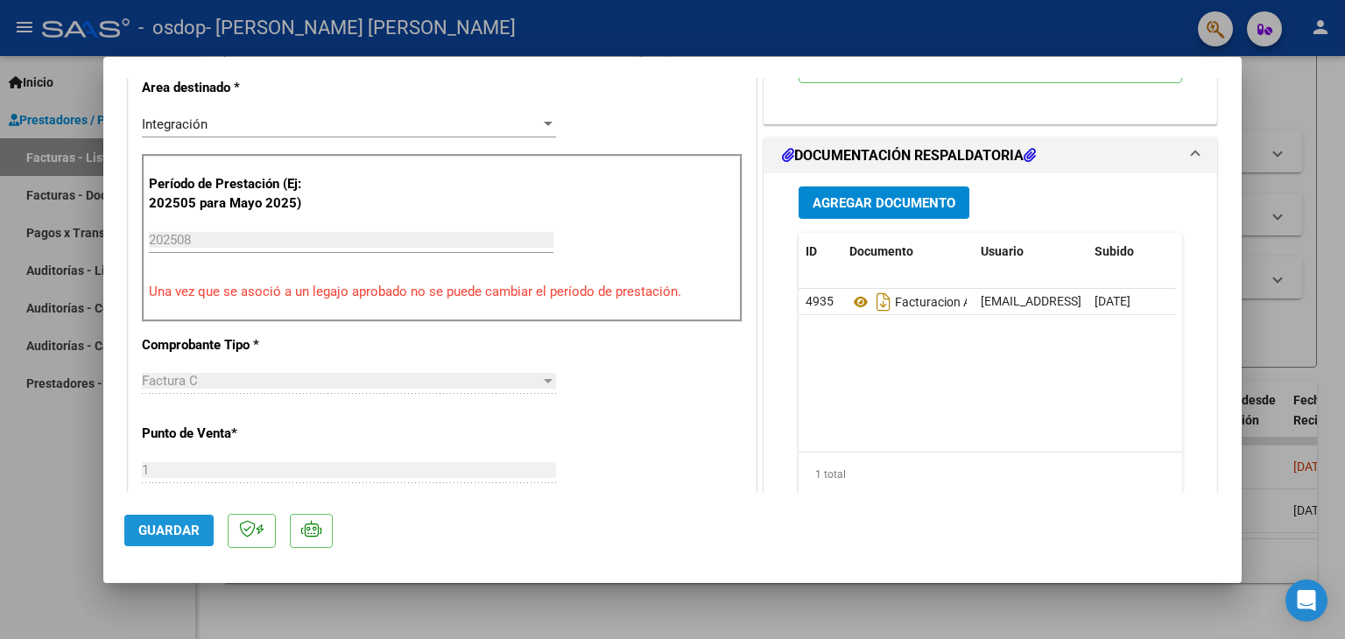
click at [210, 526] on button "Guardar" at bounding box center [168, 531] width 89 height 32
click at [1328, 158] on div at bounding box center [672, 319] width 1345 height 639
type input "$ 0,00"
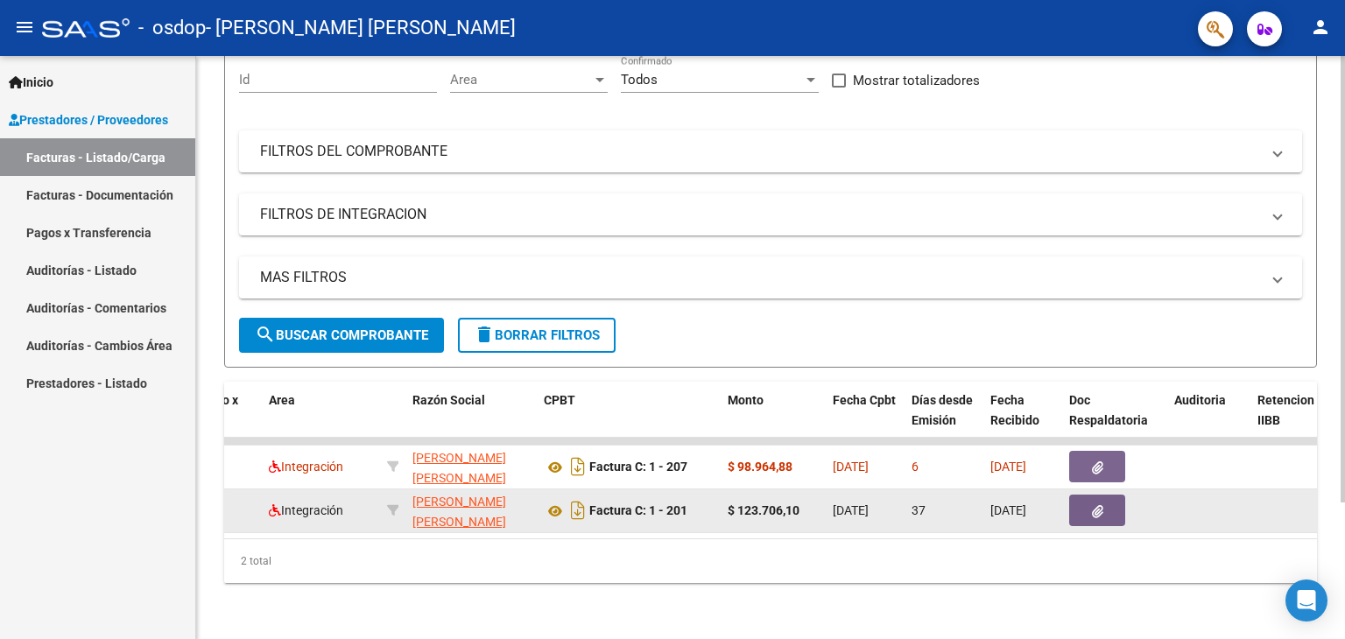
scroll to position [0, 0]
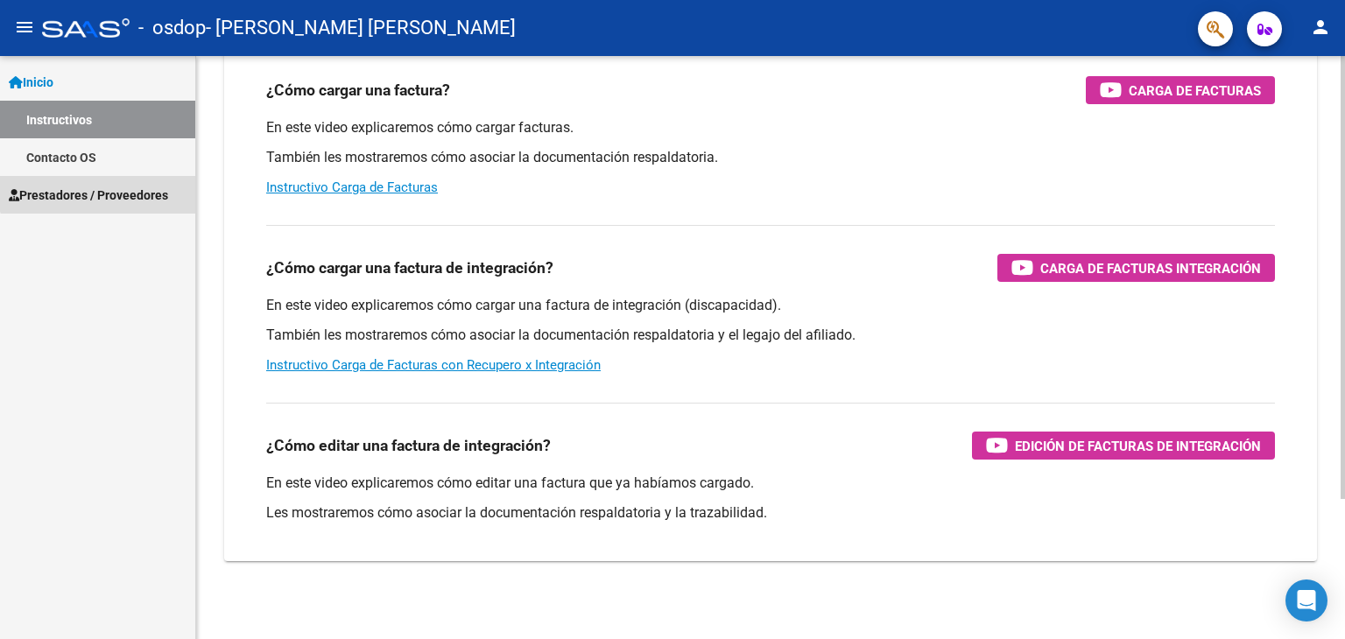
click at [136, 186] on span "Prestadores / Proveedores" at bounding box center [88, 195] width 159 height 19
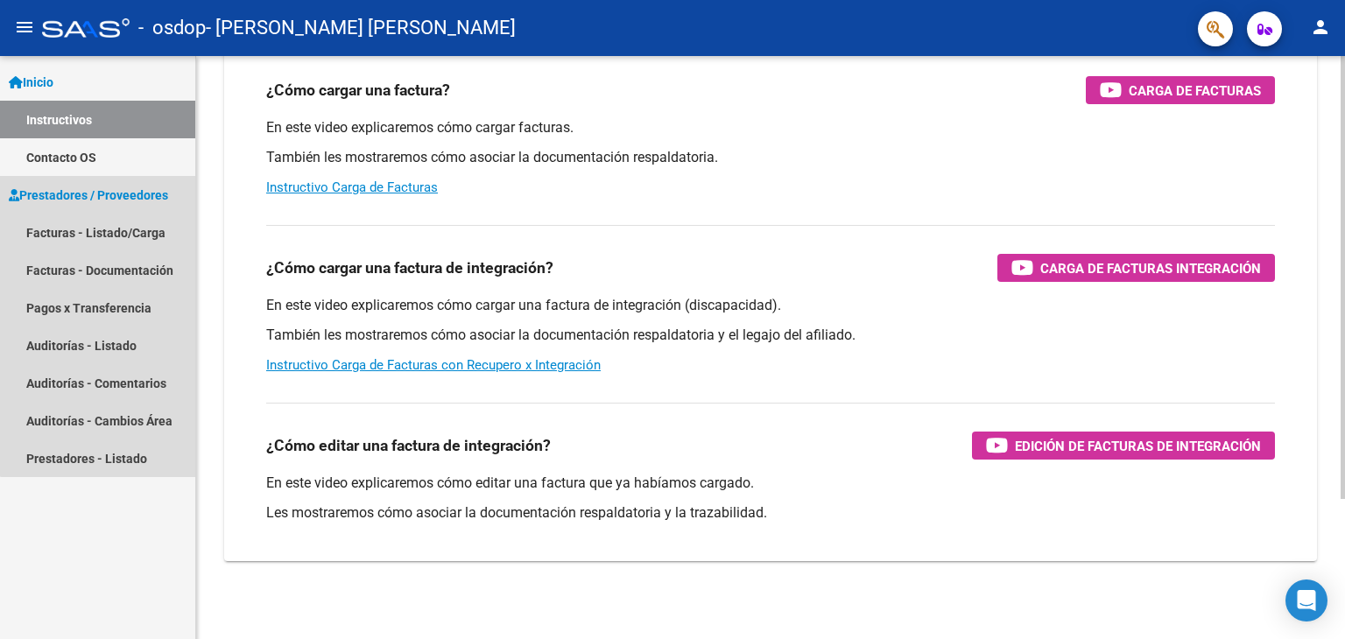
click at [116, 196] on span "Prestadores / Proveedores" at bounding box center [88, 195] width 159 height 19
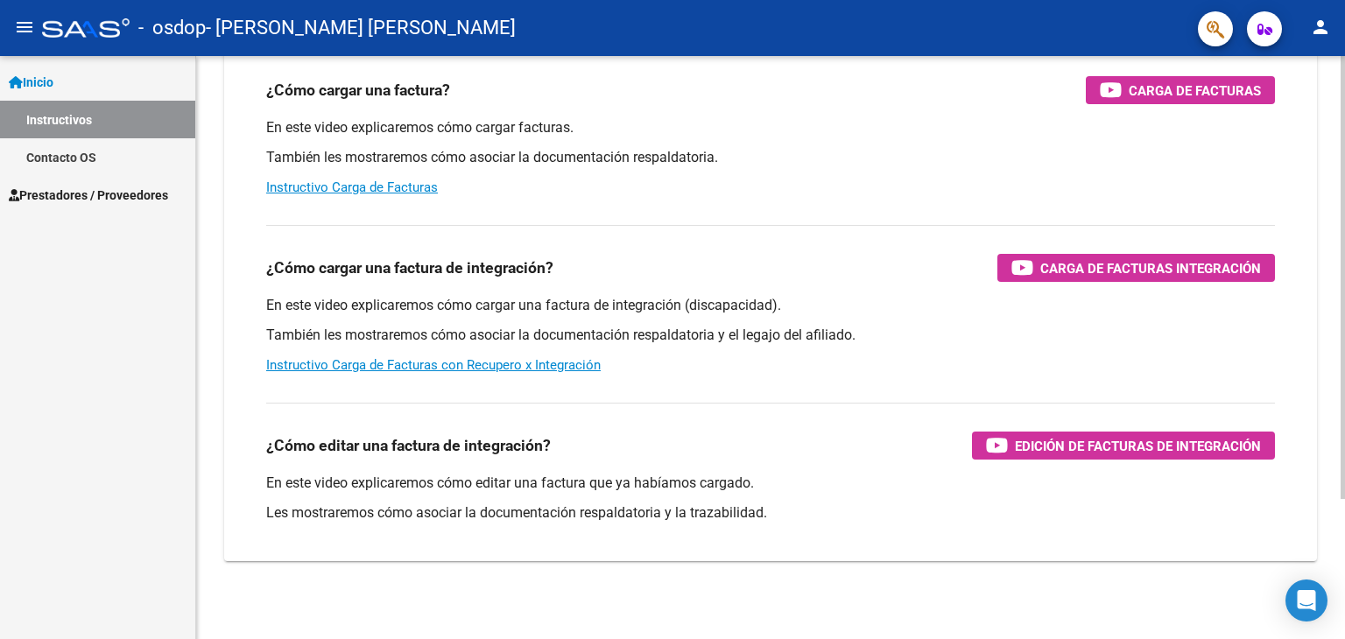
click at [116, 196] on span "Prestadores / Proveedores" at bounding box center [88, 195] width 159 height 19
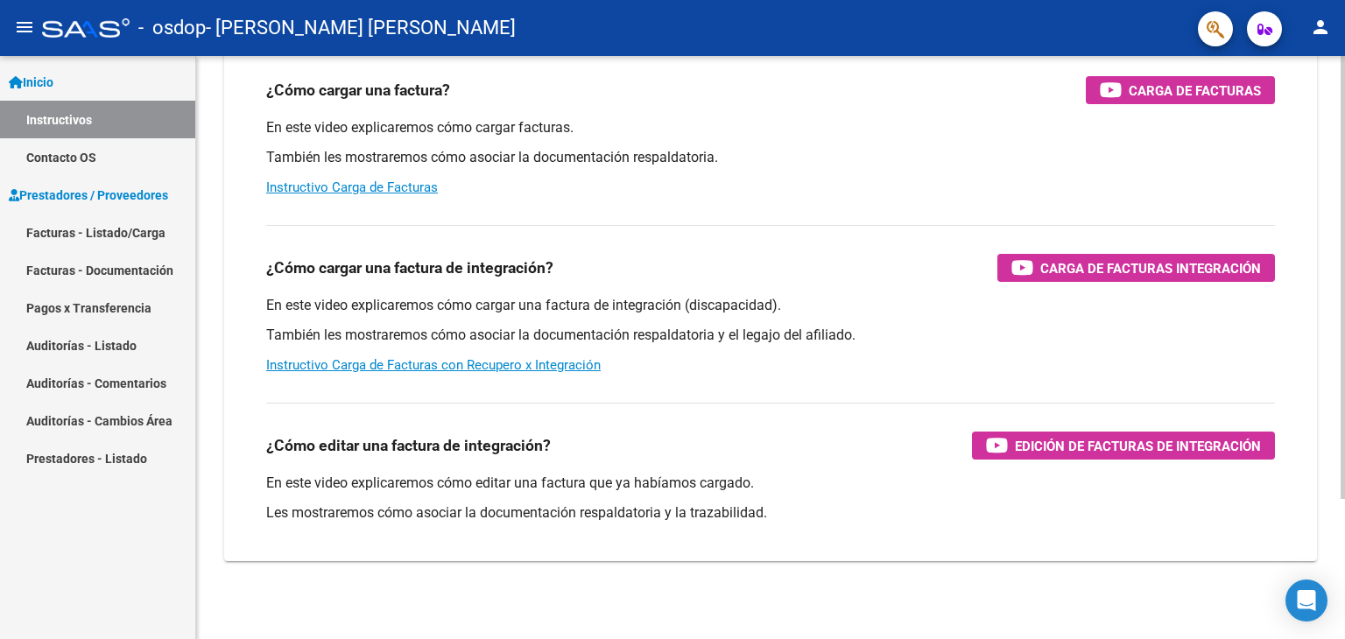
click at [95, 229] on link "Facturas - Listado/Carga" at bounding box center [97, 233] width 195 height 38
